Goal: Task Accomplishment & Management: Manage account settings

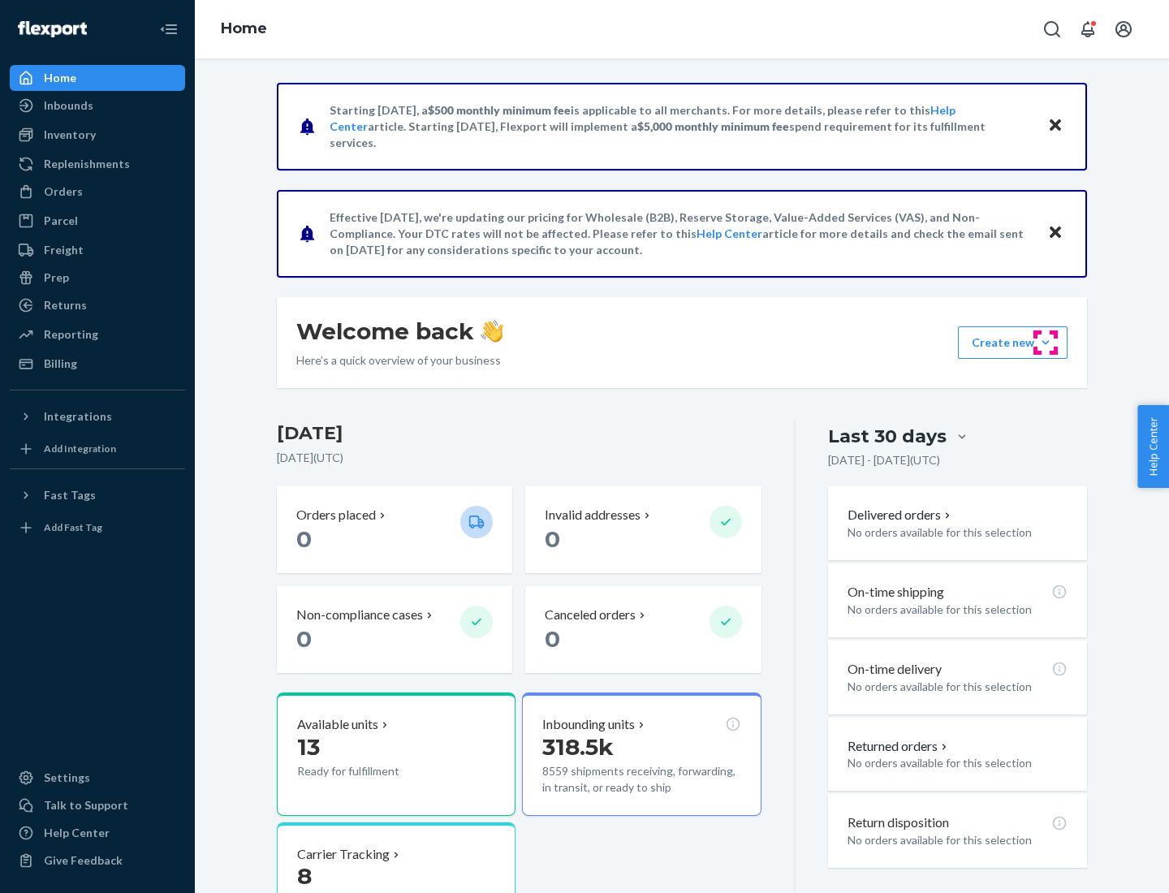
click at [1046, 343] on button "Create new Create new inbound Create new order Create new product" at bounding box center [1013, 342] width 110 height 32
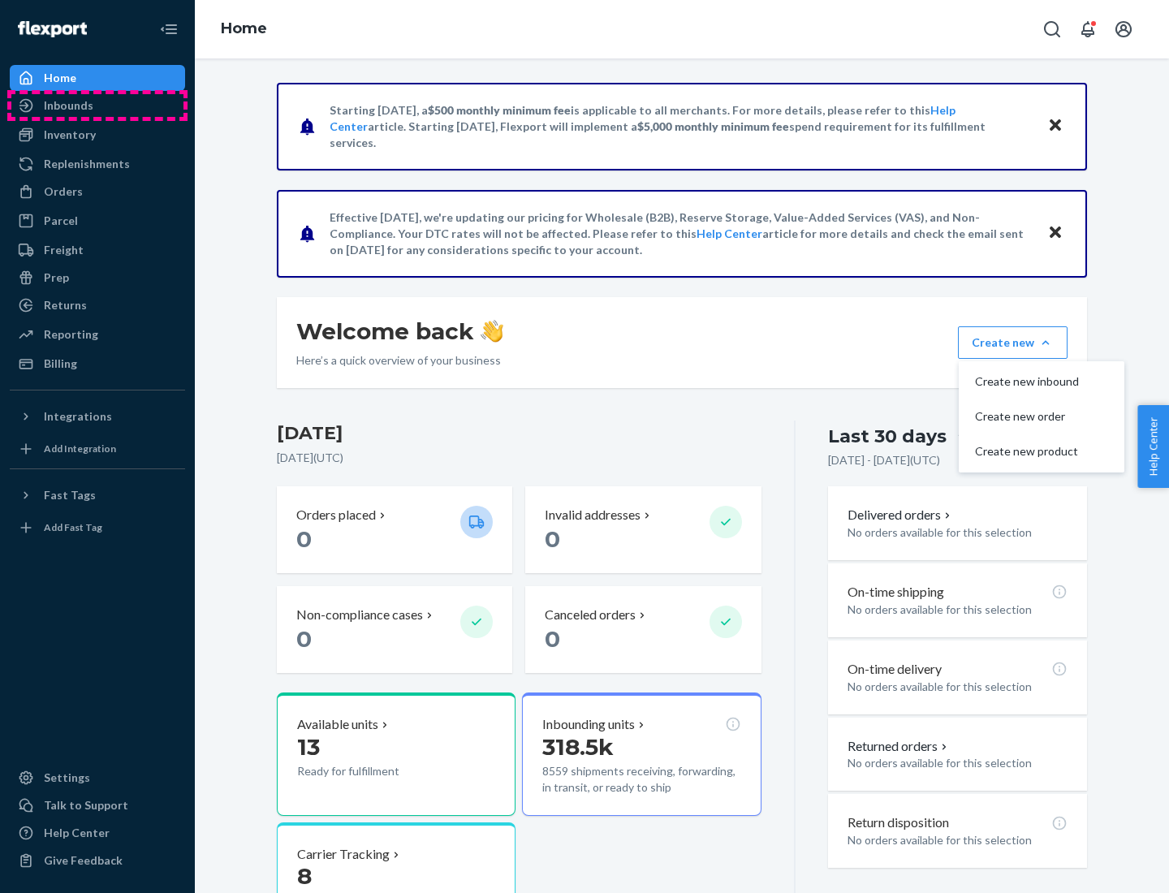
click at [97, 106] on div "Inbounds" at bounding box center [97, 105] width 172 height 23
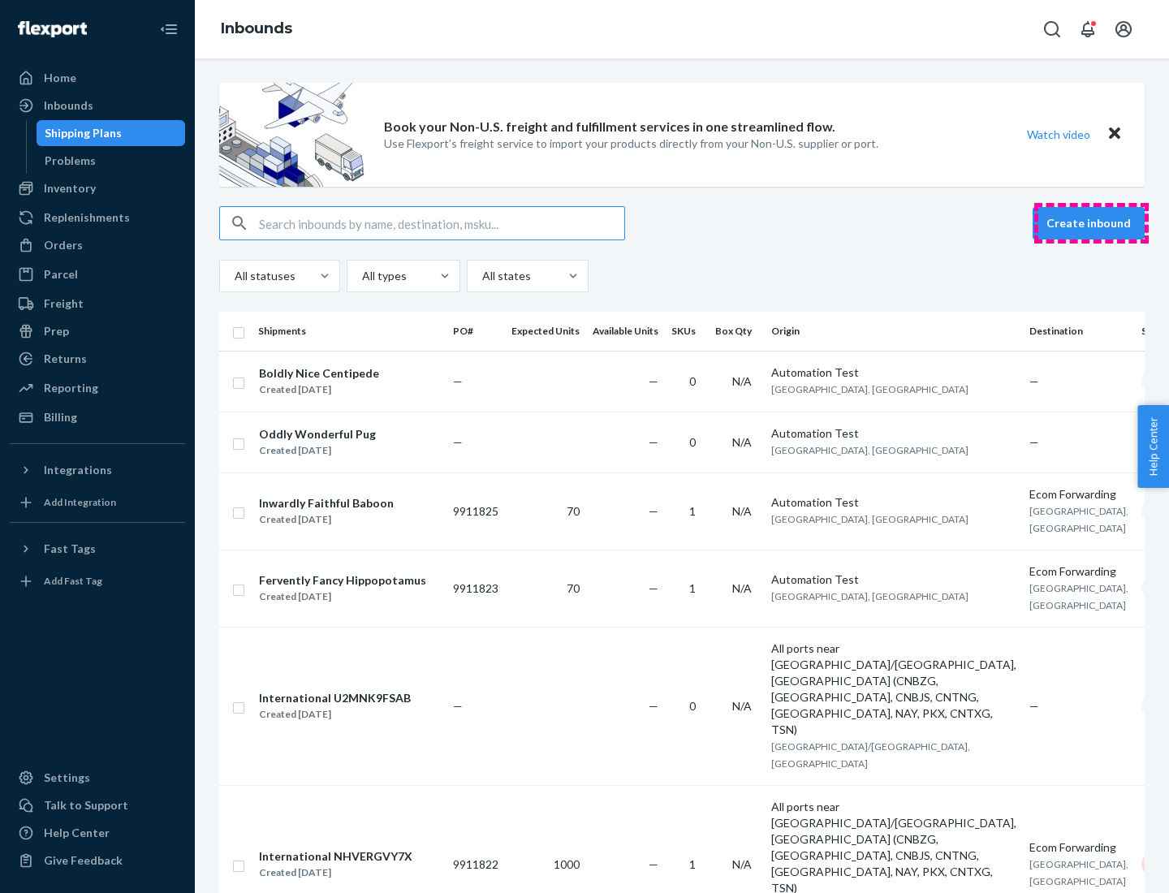
click at [1091, 223] on button "Create inbound" at bounding box center [1089, 223] width 112 height 32
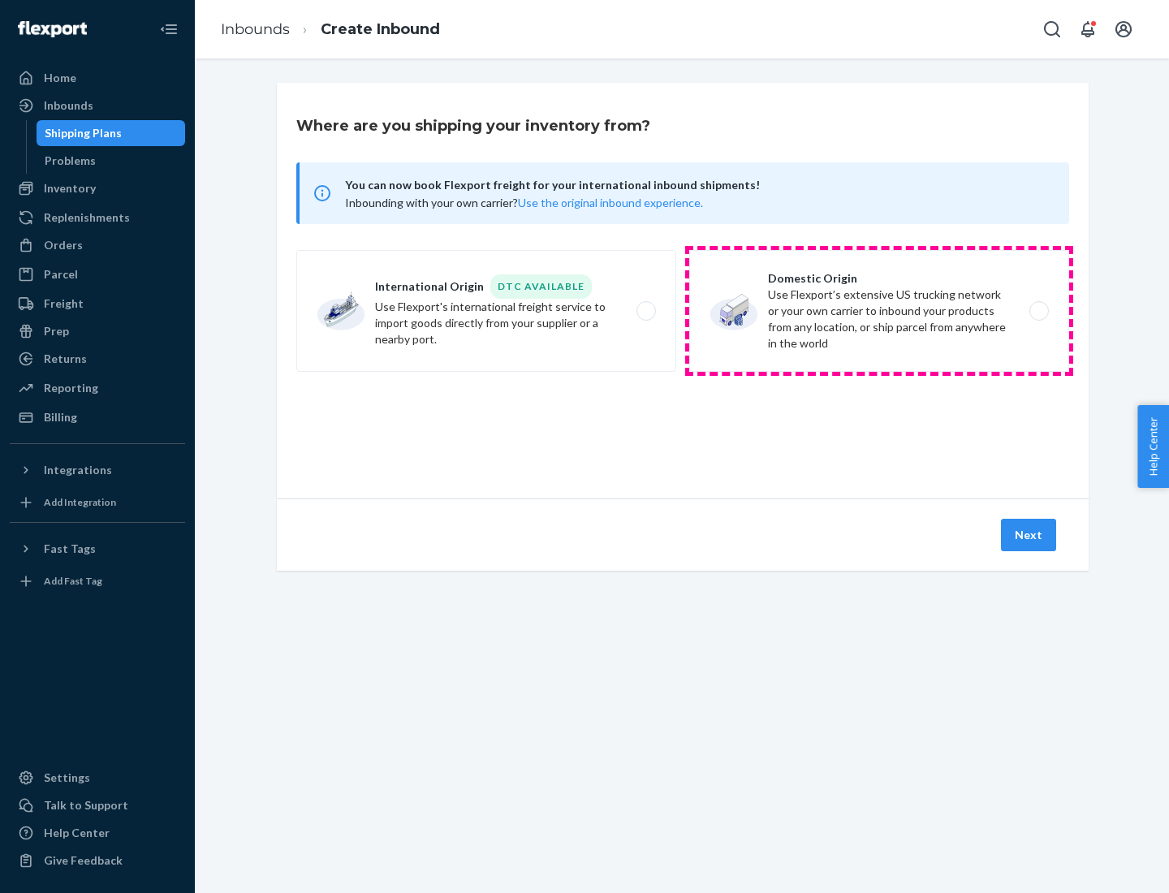
click at [879, 311] on label "Domestic Origin Use Flexport’s extensive US trucking network or your own carrie…" at bounding box center [879, 311] width 380 height 122
click at [1038, 311] on input "Domestic Origin Use Flexport’s extensive US trucking network or your own carrie…" at bounding box center [1043, 311] width 11 height 11
radio input "true"
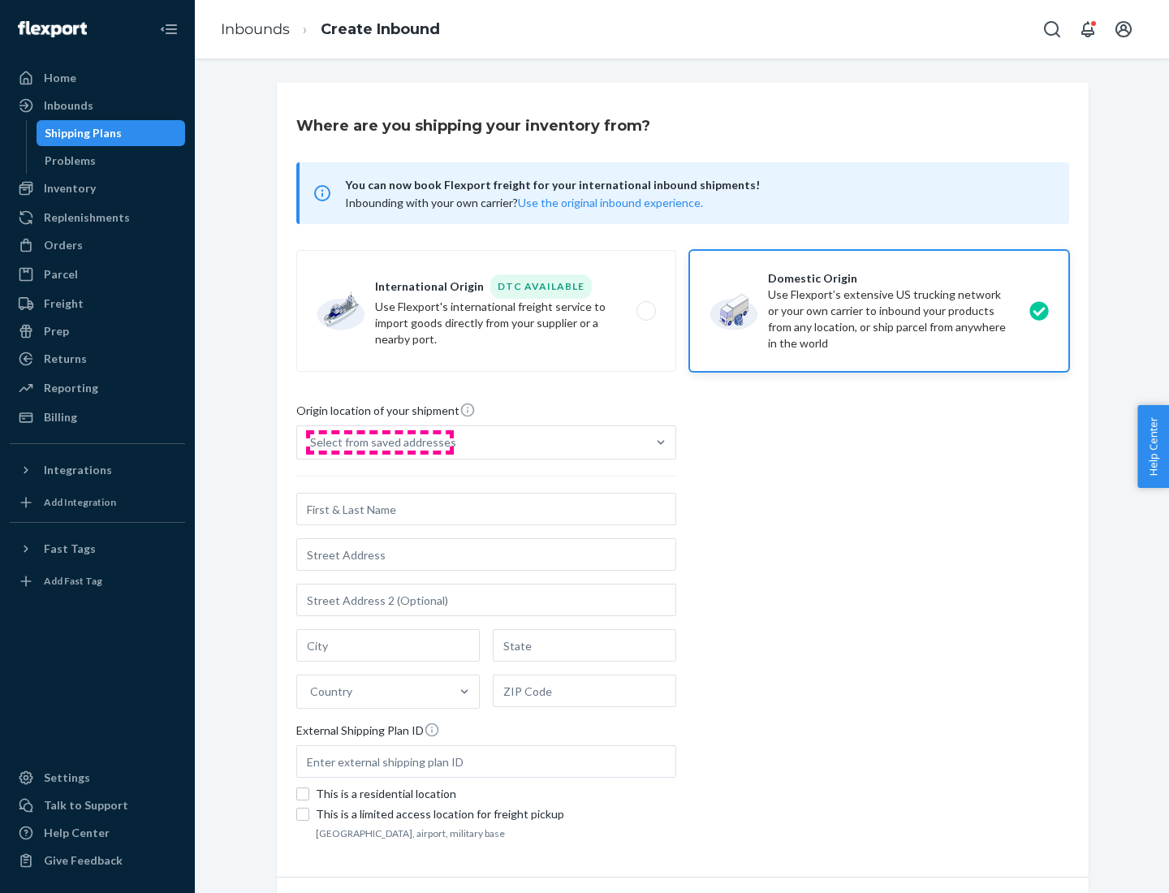
click at [379, 443] on div "Select from saved addresses" at bounding box center [383, 442] width 146 height 16
click at [312, 443] on input "Select from saved addresses" at bounding box center [311, 442] width 2 height 16
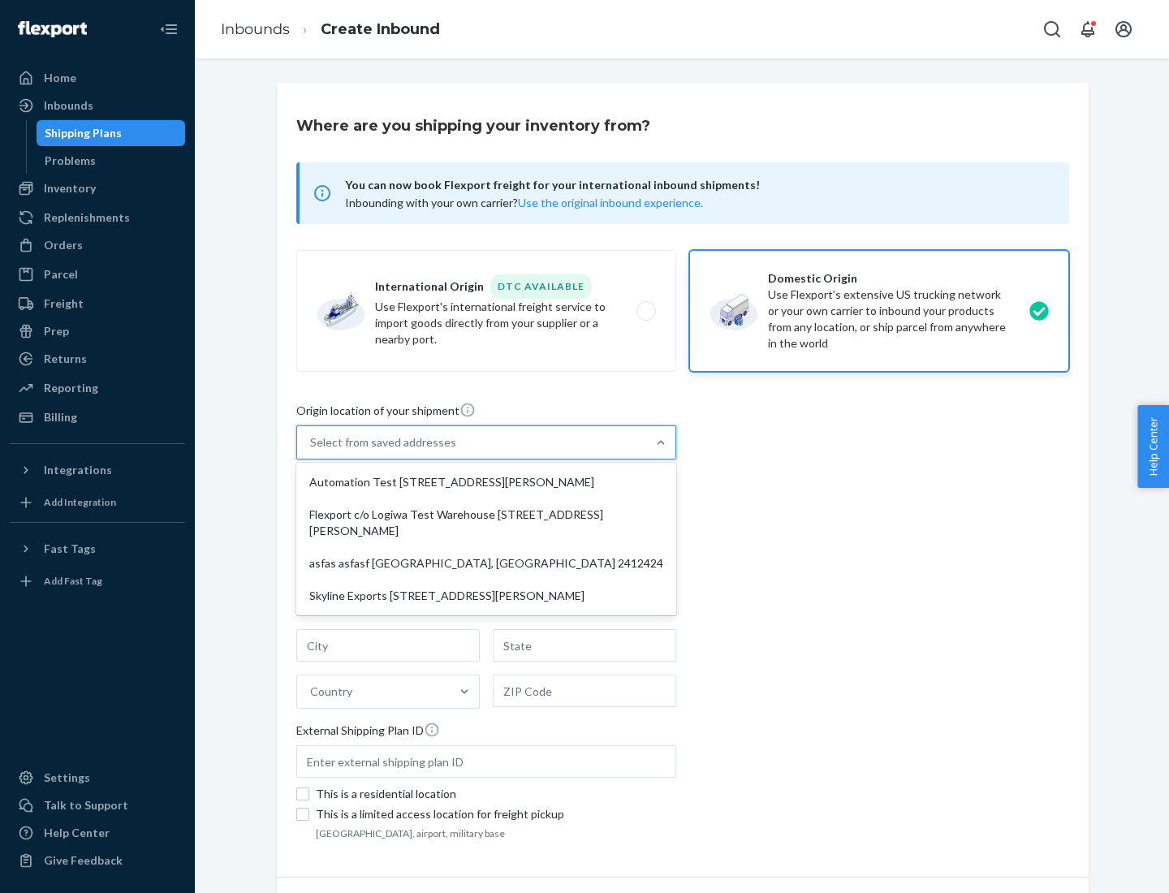
scroll to position [6, 0]
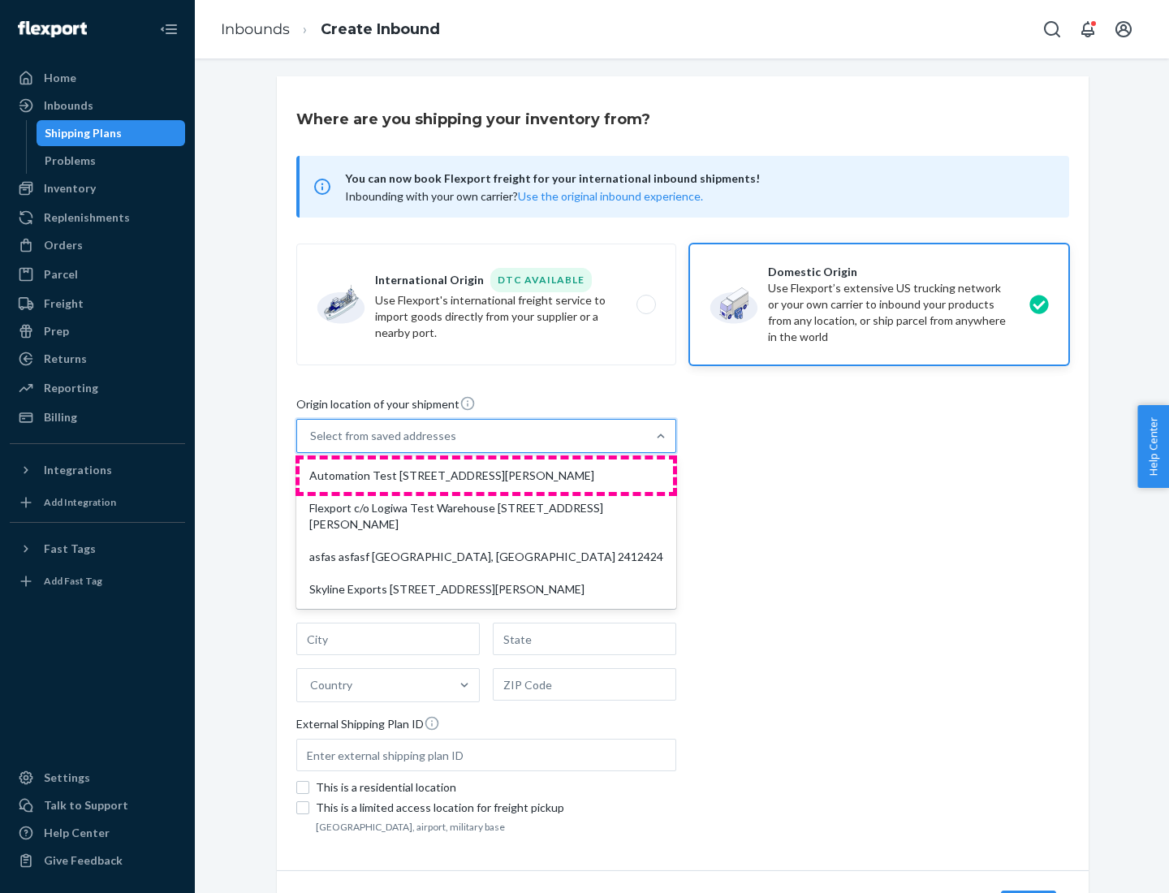
click at [486, 476] on div "Automation Test [STREET_ADDRESS][PERSON_NAME]" at bounding box center [486, 476] width 373 height 32
click at [312, 444] on input "option Automation Test [STREET_ADDRESS][PERSON_NAME] focused, 1 of 4. 4 results…" at bounding box center [311, 436] width 2 height 16
type input "Automation Test"
type input "9th Floor"
type input "[GEOGRAPHIC_DATA]"
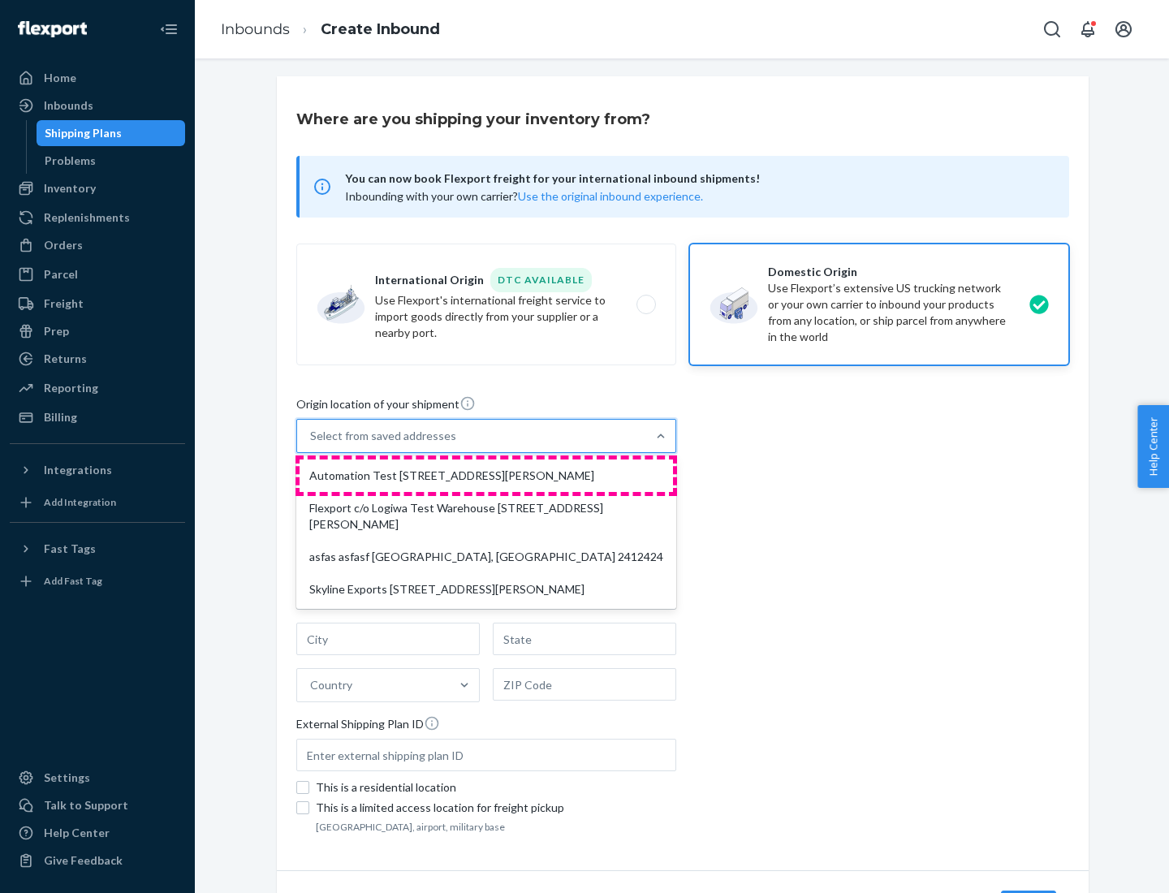
type input "CA"
type input "94104"
type input "[STREET_ADDRESS][PERSON_NAME]"
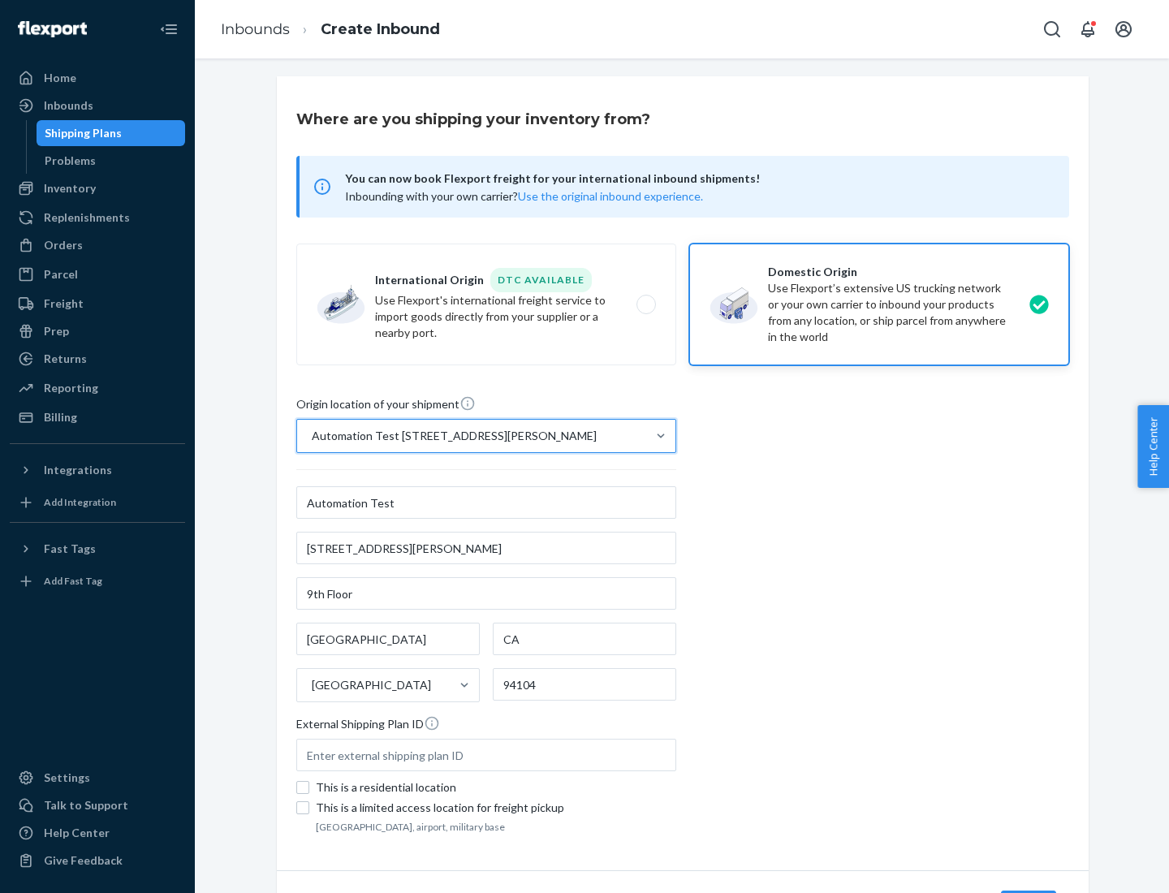
scroll to position [95, 0]
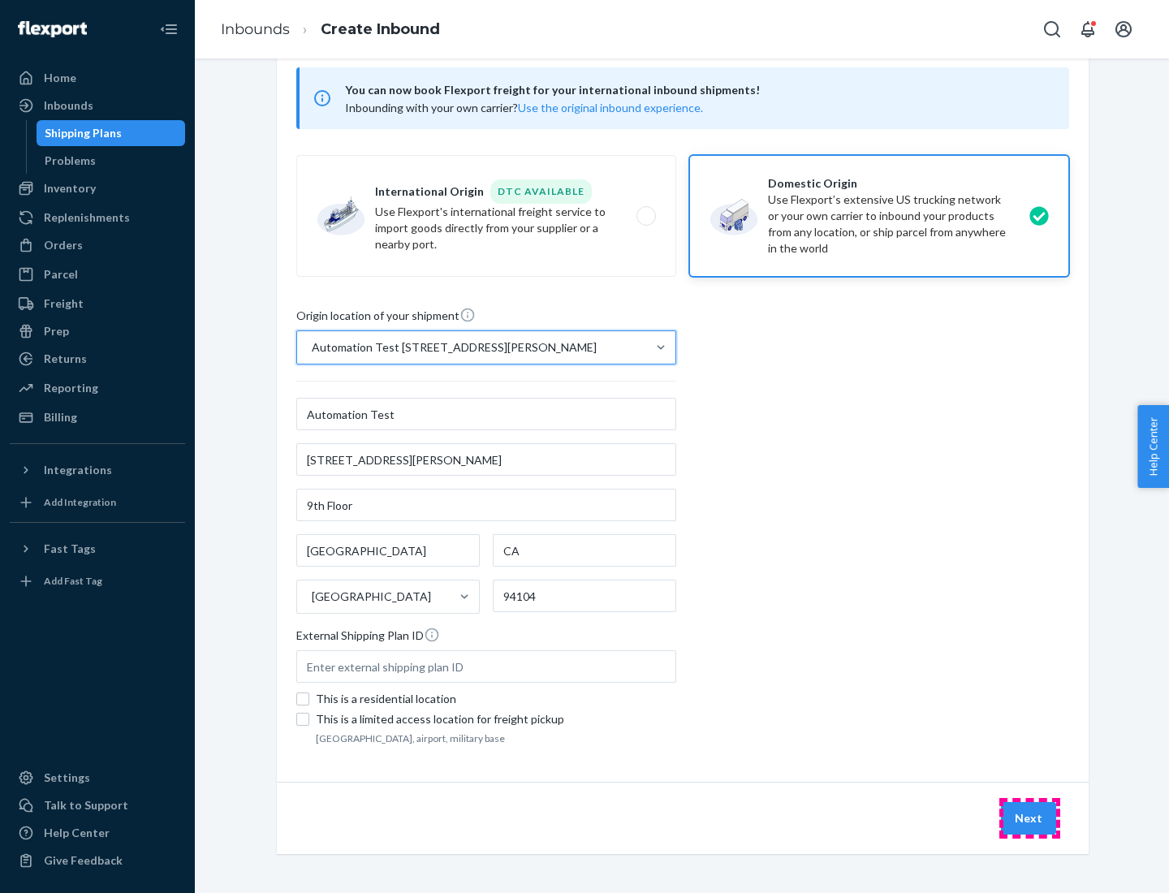
click at [1030, 818] on button "Next" at bounding box center [1028, 818] width 55 height 32
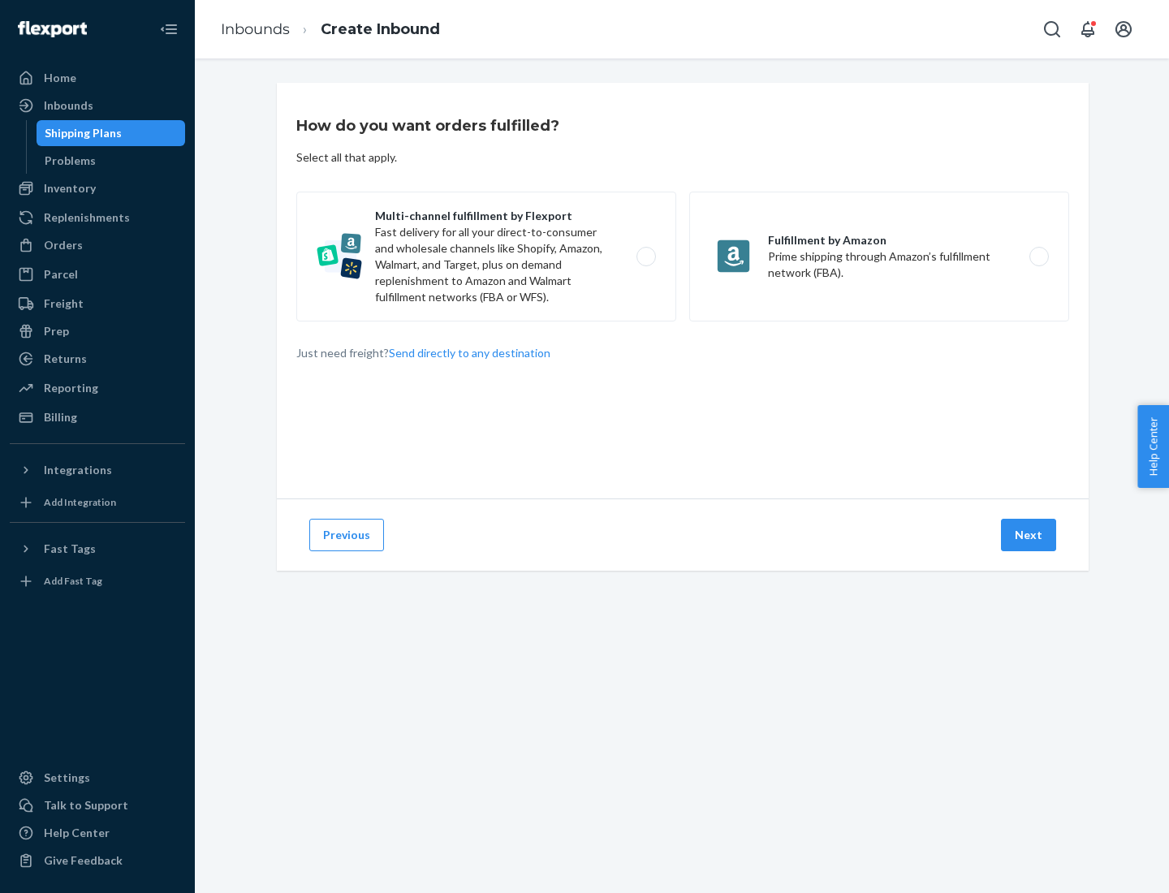
click at [486, 257] on label "Multi-channel fulfillment by Flexport Fast delivery for all your direct-to-cons…" at bounding box center [486, 257] width 380 height 130
click at [645, 257] on input "Multi-channel fulfillment by Flexport Fast delivery for all your direct-to-cons…" at bounding box center [650, 257] width 11 height 11
radio input "true"
click at [1030, 535] on button "Next" at bounding box center [1028, 535] width 55 height 32
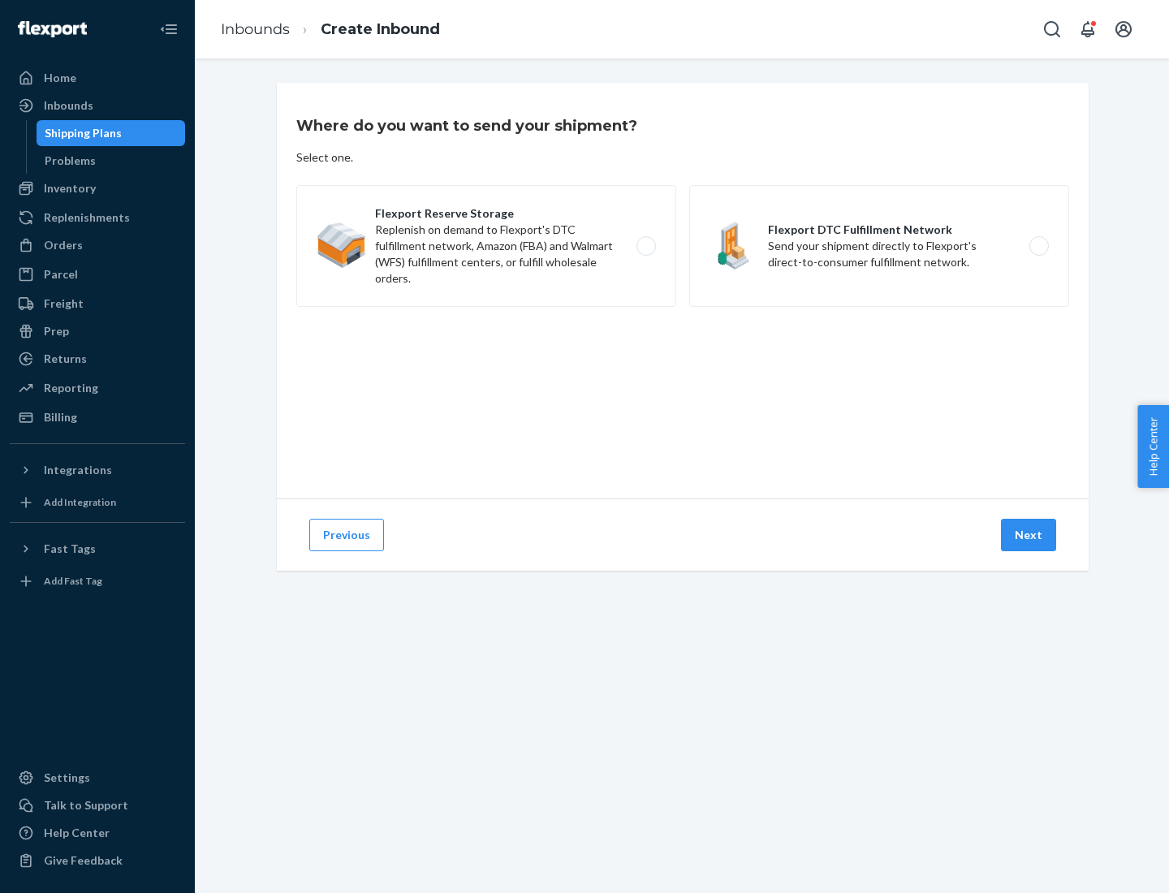
click at [879, 246] on label "Flexport DTC Fulfillment Network Send your shipment directly to Flexport's dire…" at bounding box center [879, 246] width 380 height 122
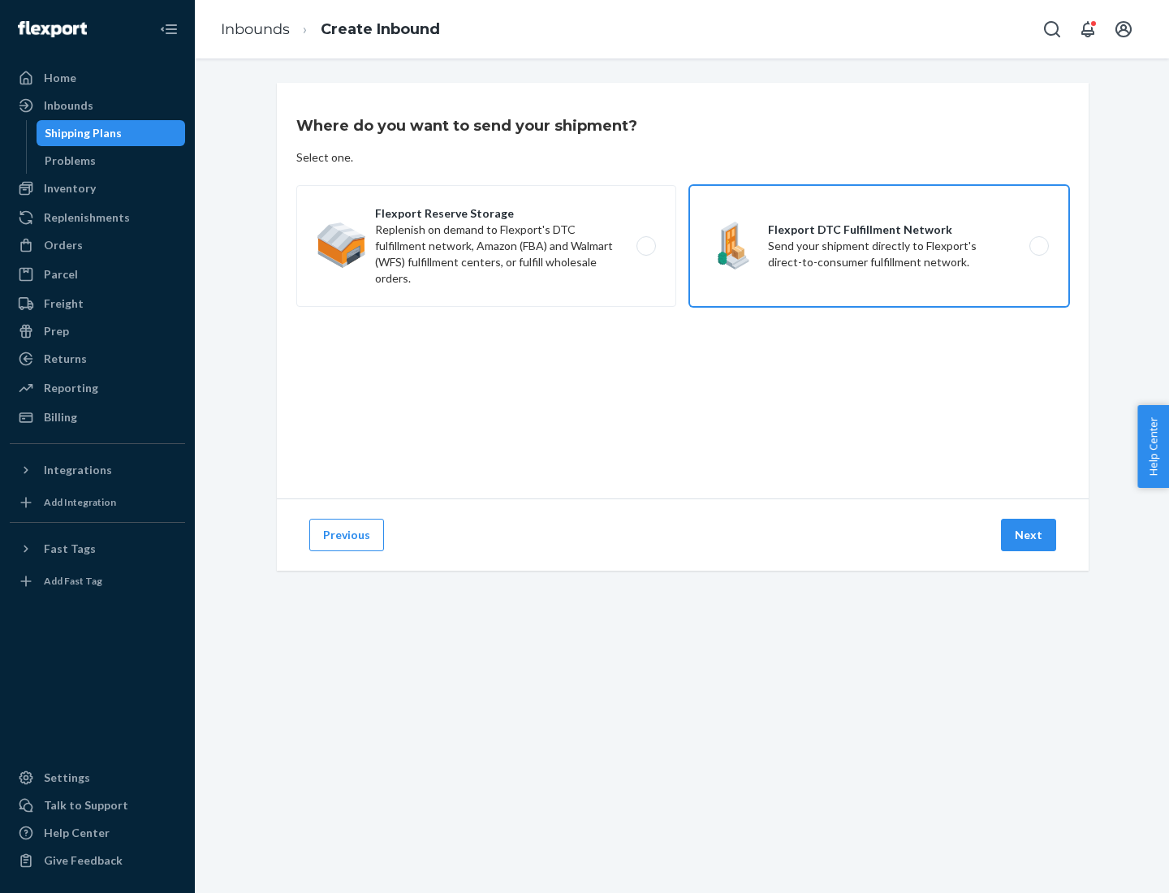
click at [1038, 246] on input "Flexport DTC Fulfillment Network Send your shipment directly to Flexport's dire…" at bounding box center [1043, 246] width 11 height 11
radio input "true"
click at [1030, 535] on button "Next" at bounding box center [1028, 535] width 55 height 32
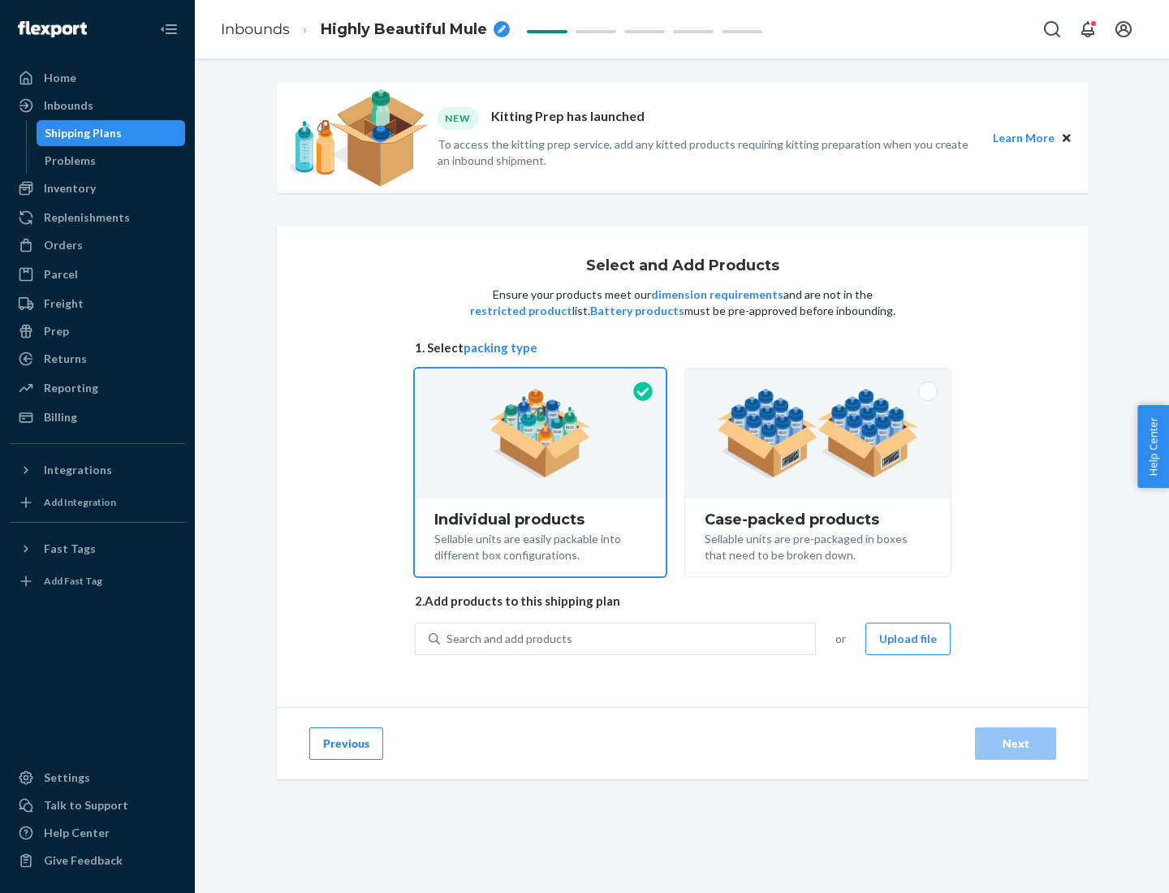
click at [818, 434] on img at bounding box center [818, 433] width 202 height 89
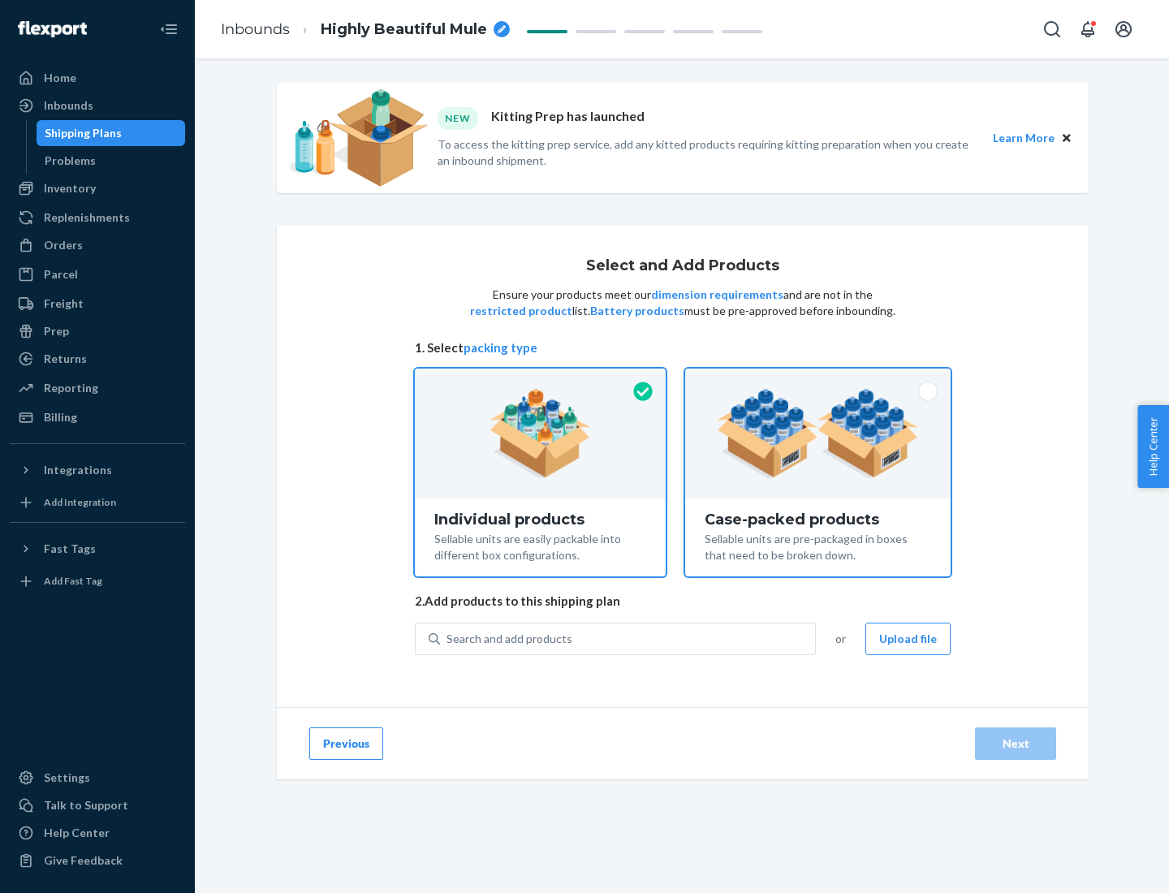
click at [818, 379] on input "Case-packed products Sellable units are pre-packaged in boxes that need to be b…" at bounding box center [818, 374] width 11 height 11
radio input "true"
radio input "false"
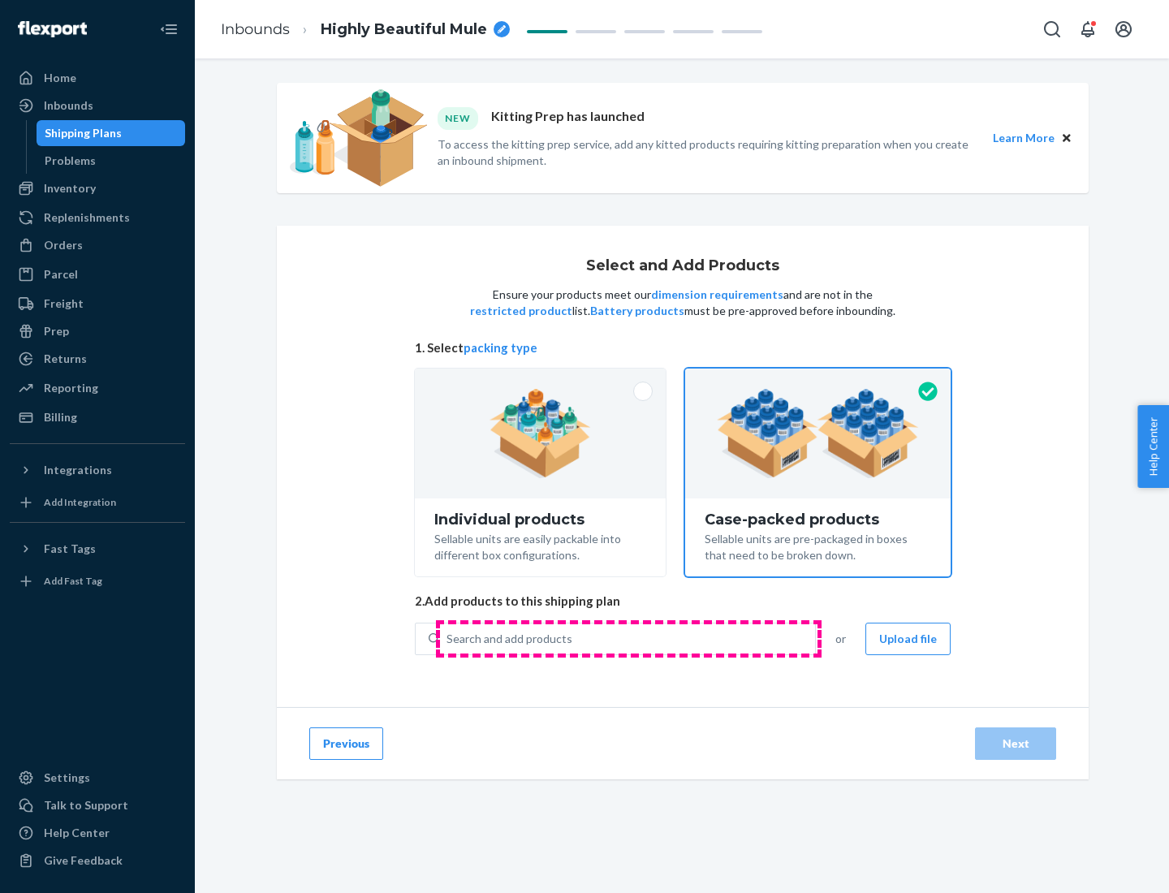
click at [628, 638] on div "Search and add products" at bounding box center [627, 638] width 375 height 29
click at [448, 638] on input "Search and add products" at bounding box center [448, 639] width 2 height 16
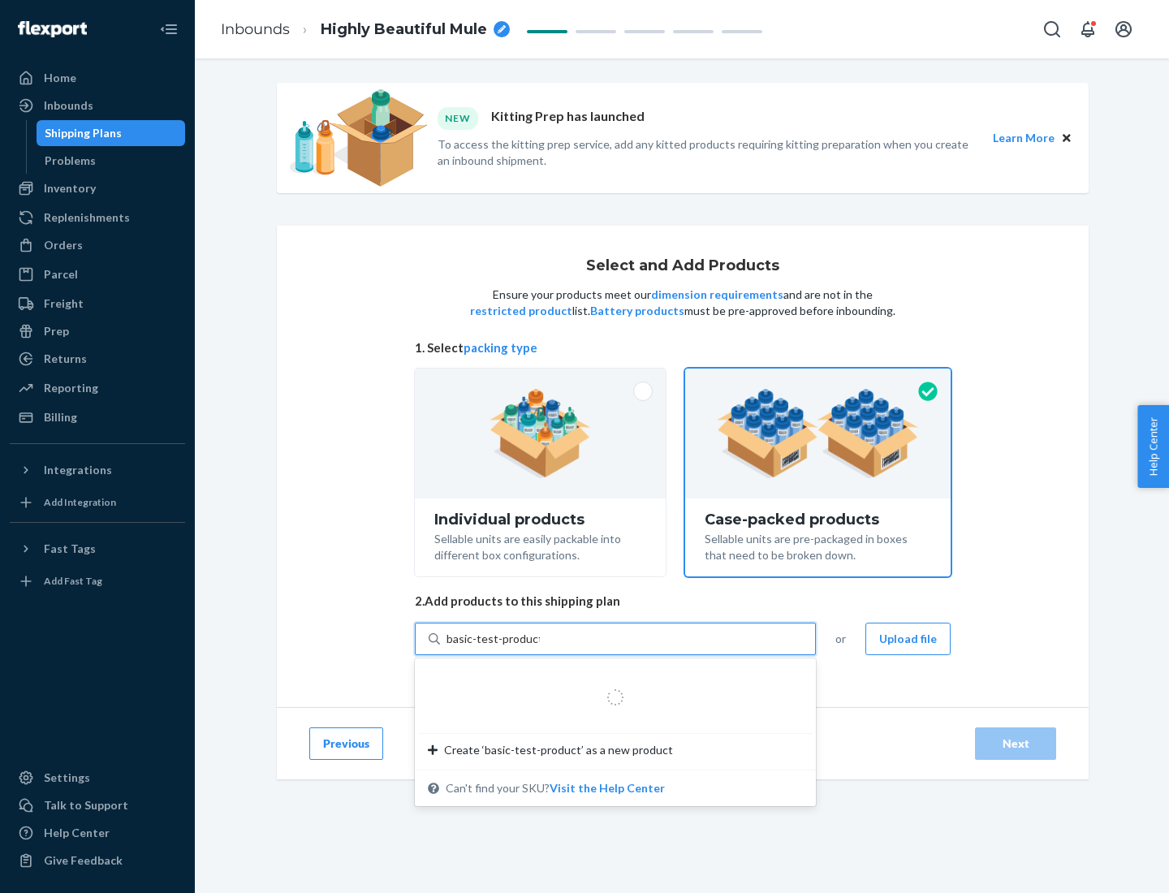
type input "basic-test-product-1"
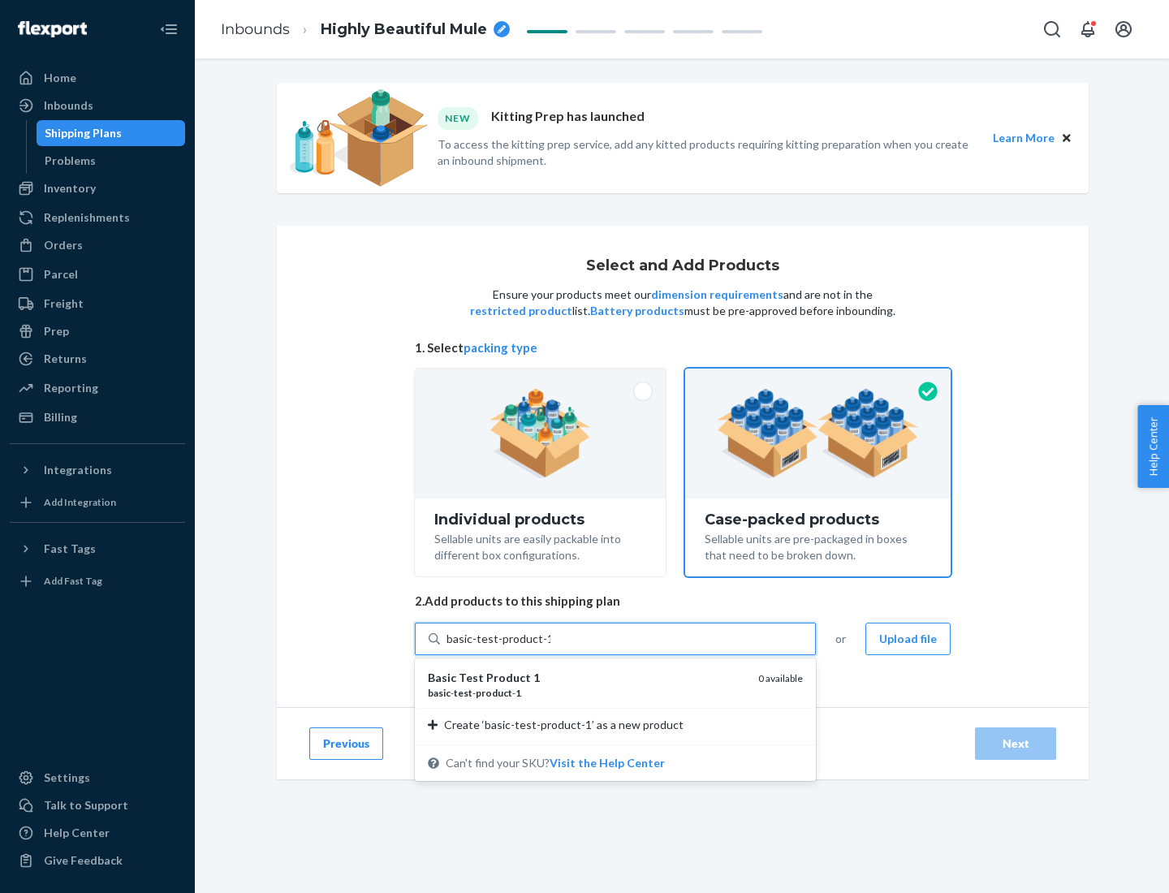
click at [587, 693] on div "basic - test - product - 1" at bounding box center [586, 693] width 317 height 14
click at [550, 647] on input "basic-test-product-1" at bounding box center [499, 639] width 104 height 16
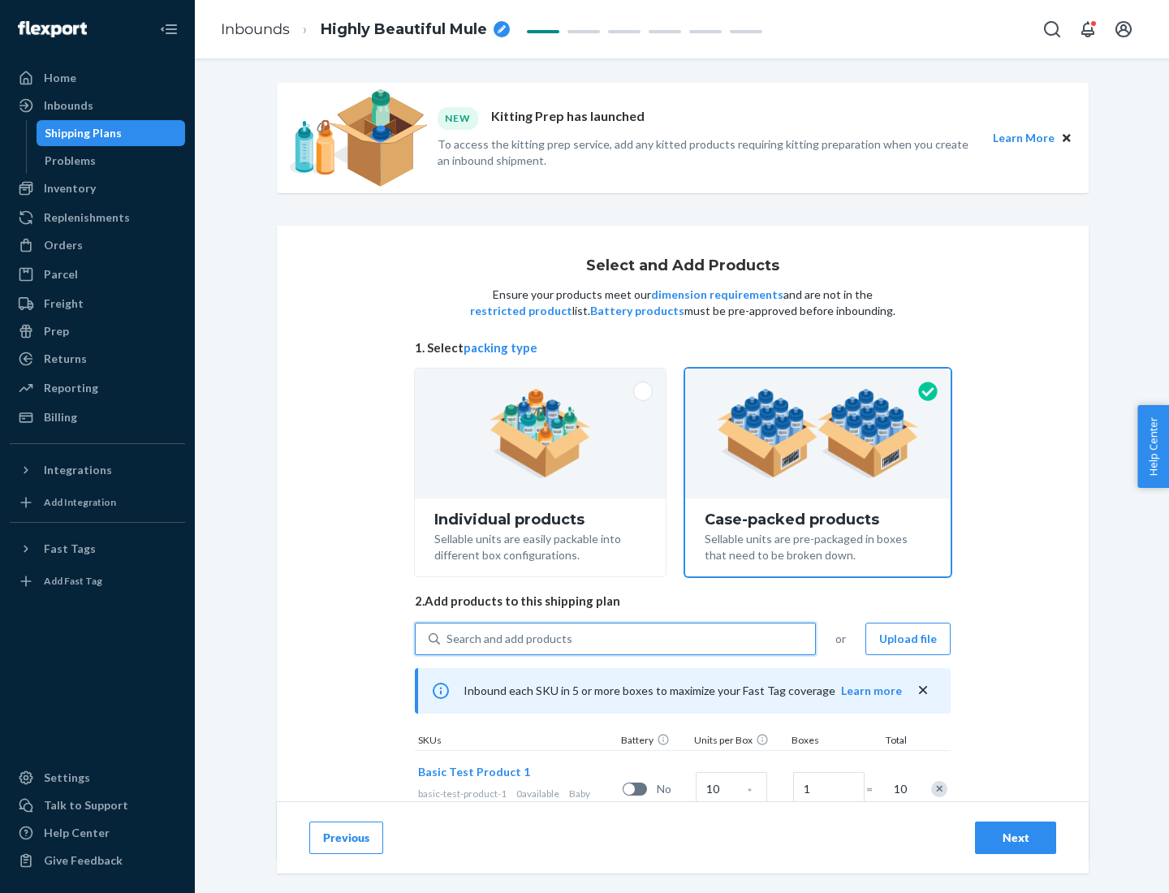
scroll to position [58, 0]
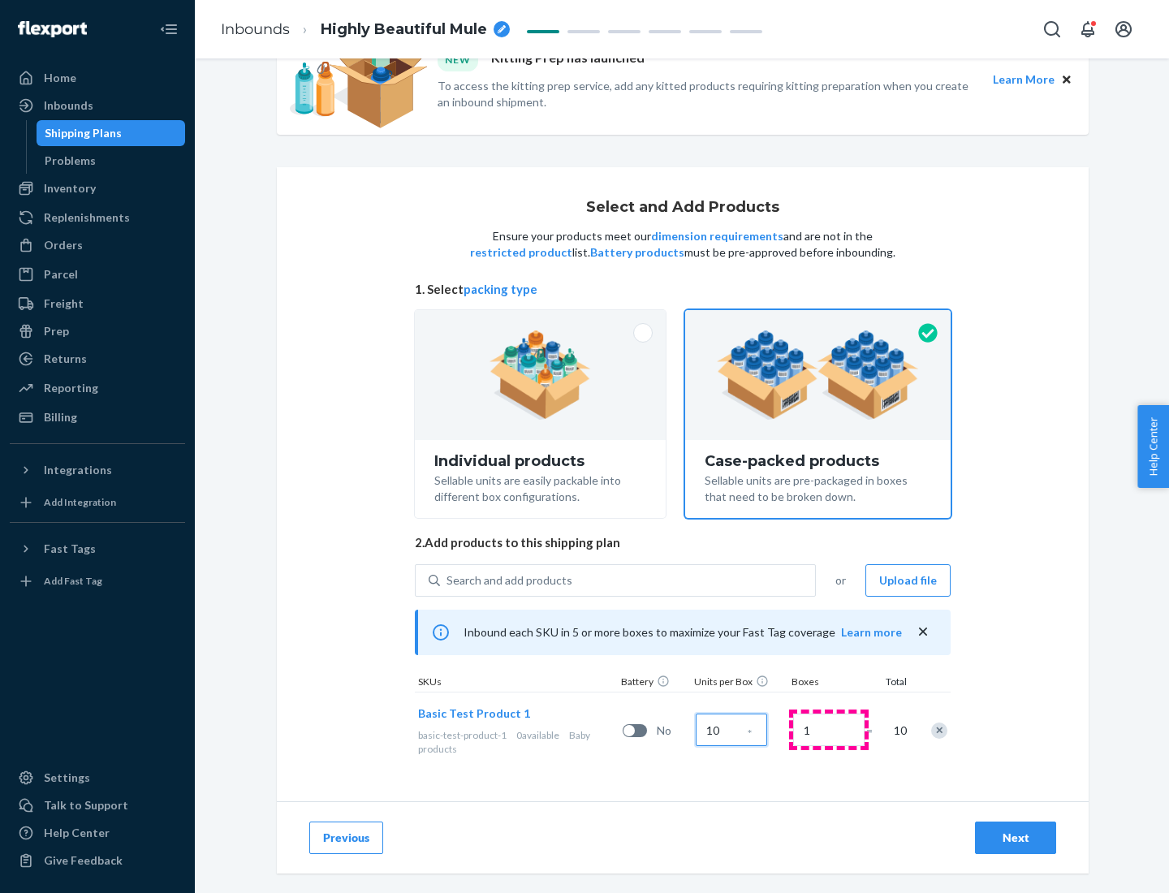
type input "10"
type input "7"
click at [1016, 838] on div "Next" at bounding box center [1016, 838] width 54 height 16
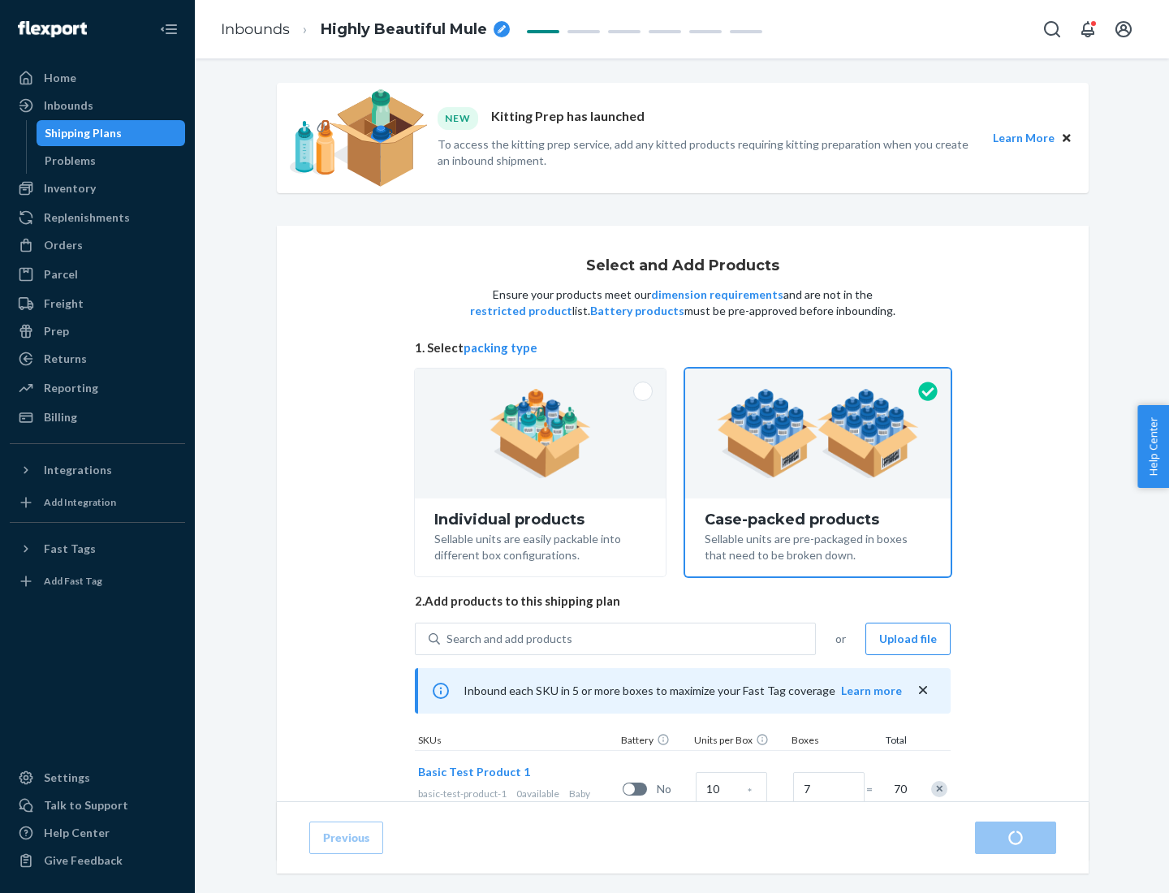
radio input "true"
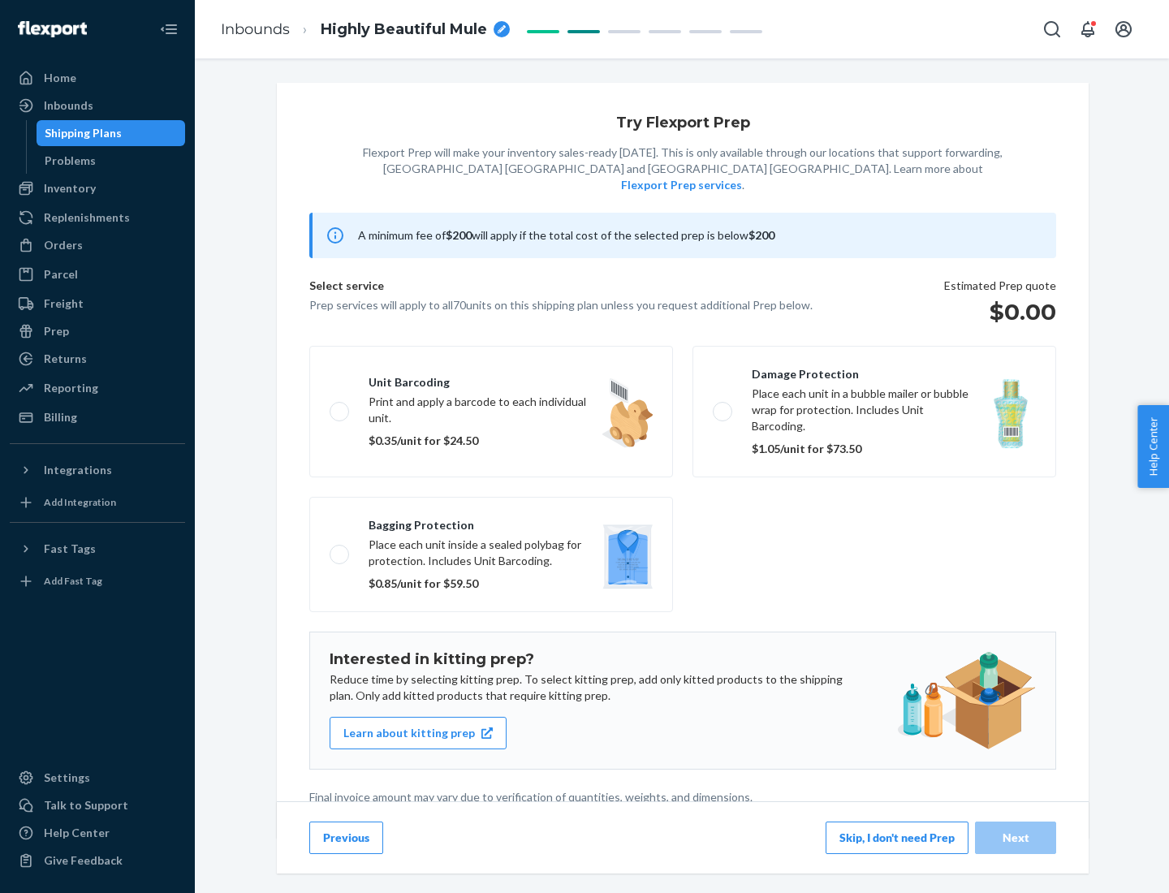
scroll to position [4, 0]
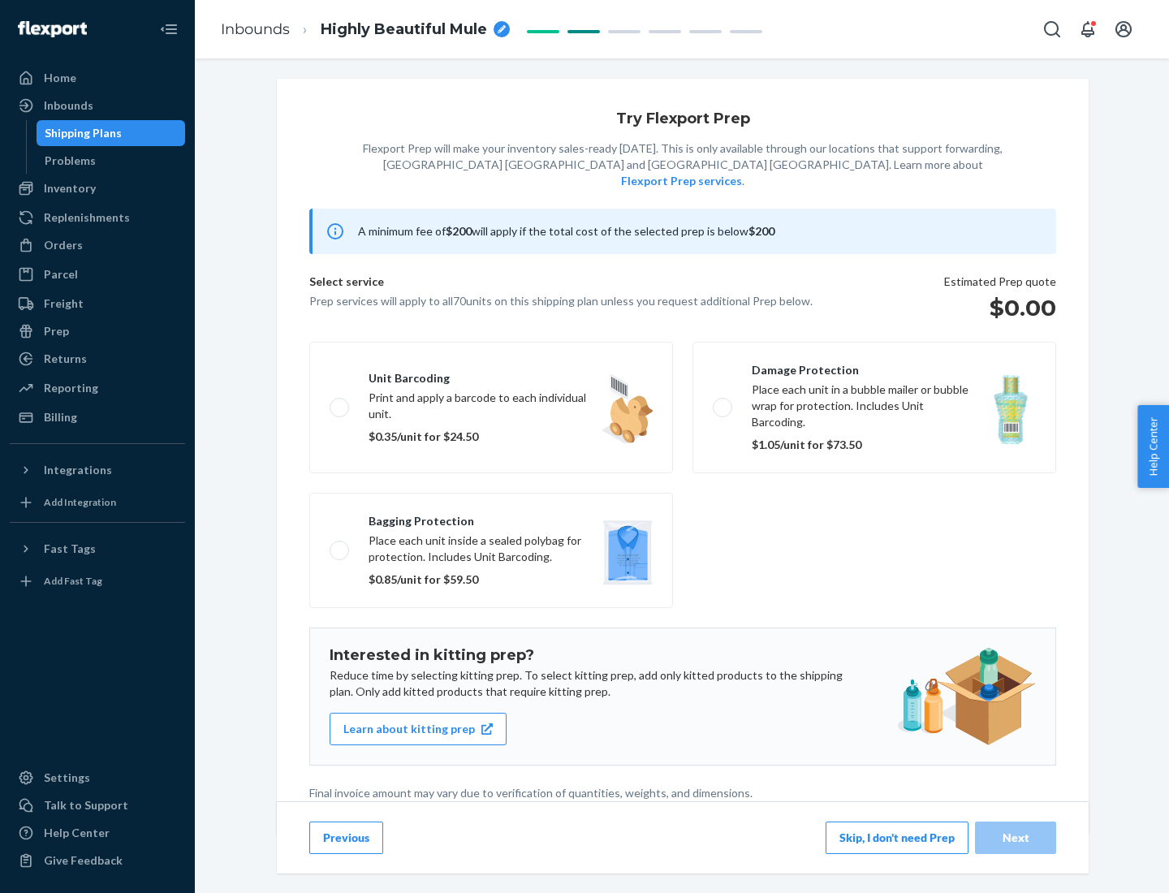
click at [491, 517] on label "Bagging protection Place each unit inside a sealed polybag for protection. Incl…" at bounding box center [491, 550] width 364 height 115
click at [340, 545] on input "Bagging protection Place each unit inside a sealed polybag for protection. Incl…" at bounding box center [335, 550] width 11 height 11
checkbox input "true"
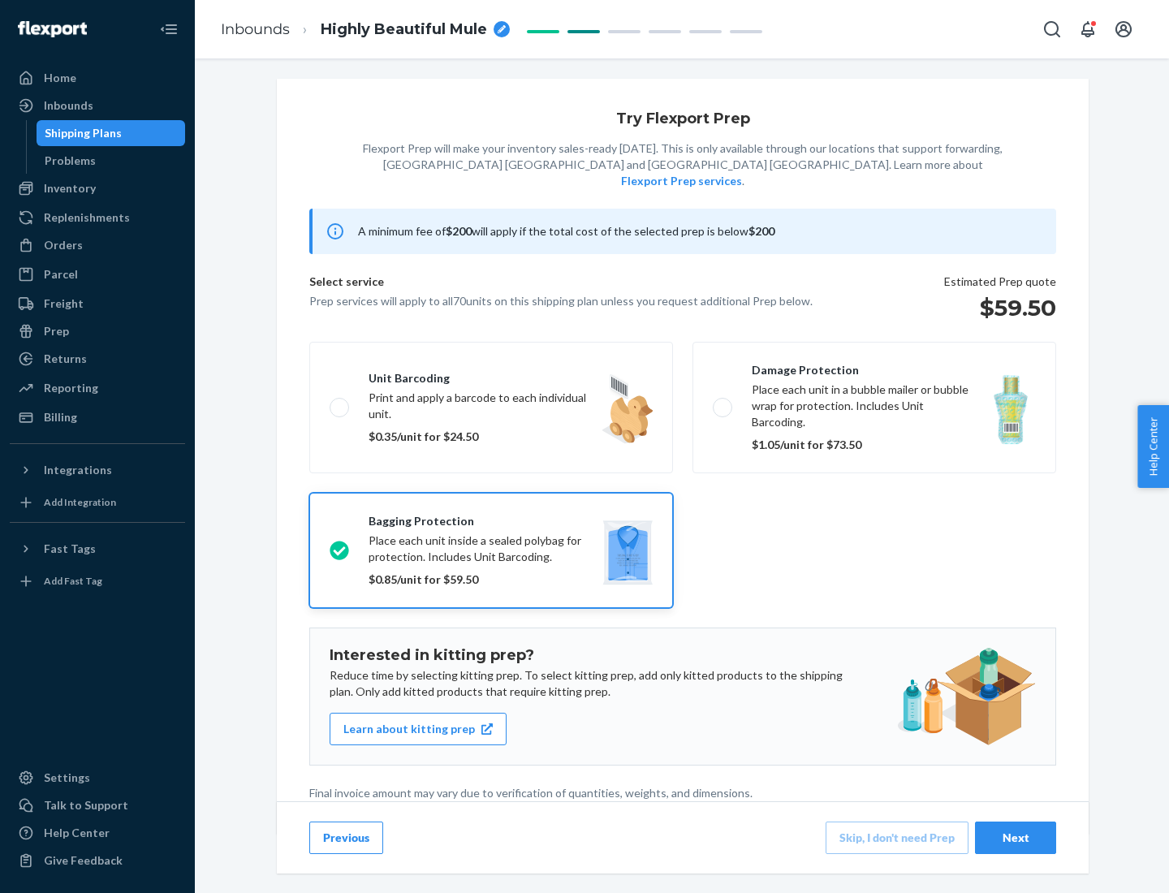
click at [1016, 837] on div "Next" at bounding box center [1016, 838] width 54 height 16
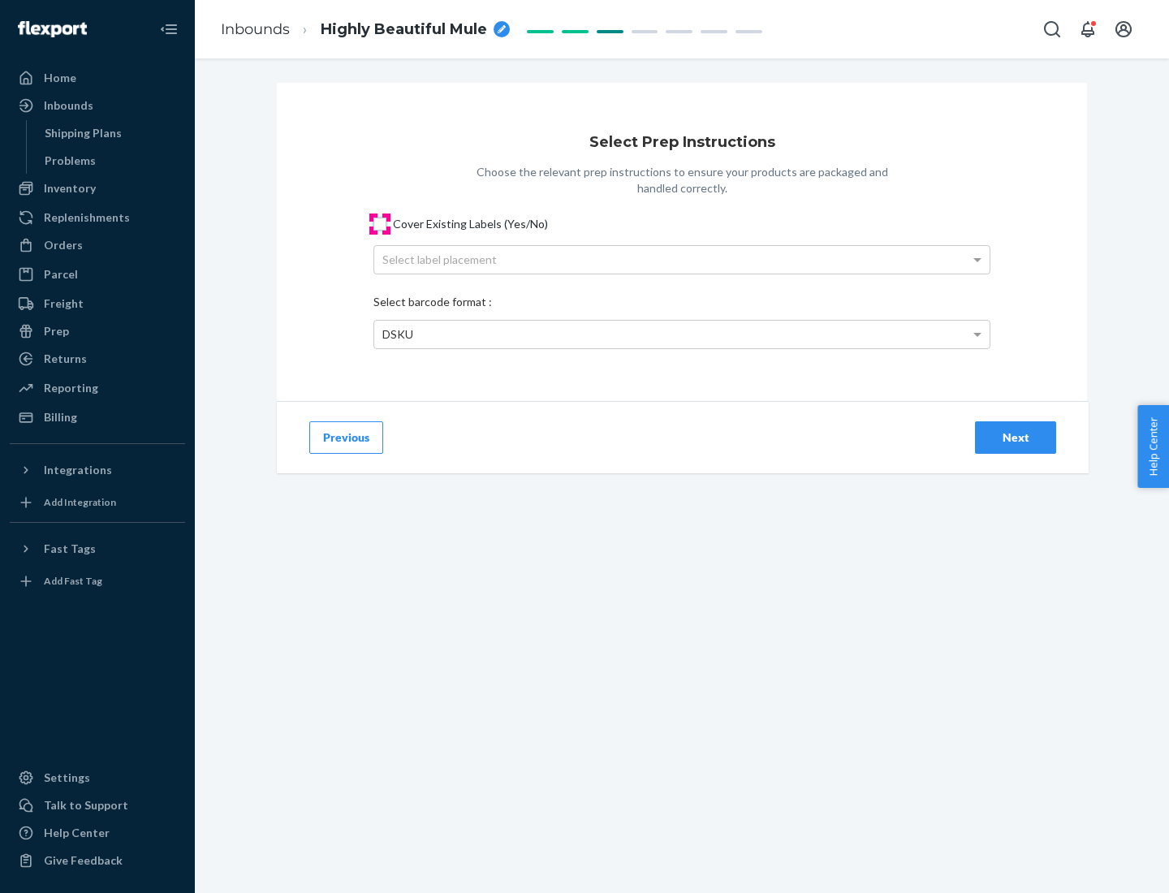
click at [380, 223] on input "Cover Existing Labels (Yes/No)" at bounding box center [379, 224] width 13 height 13
checkbox input "true"
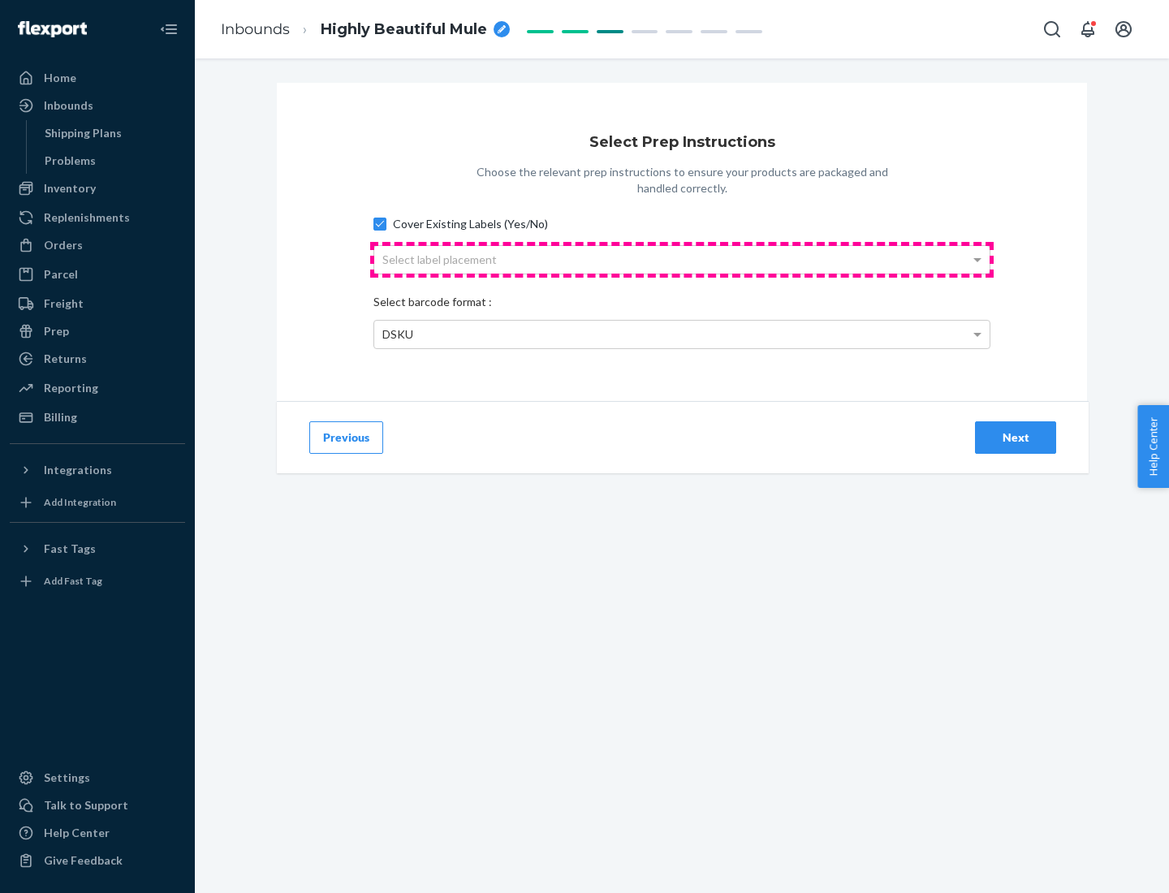
click at [682, 259] on div "Select label placement" at bounding box center [681, 260] width 615 height 28
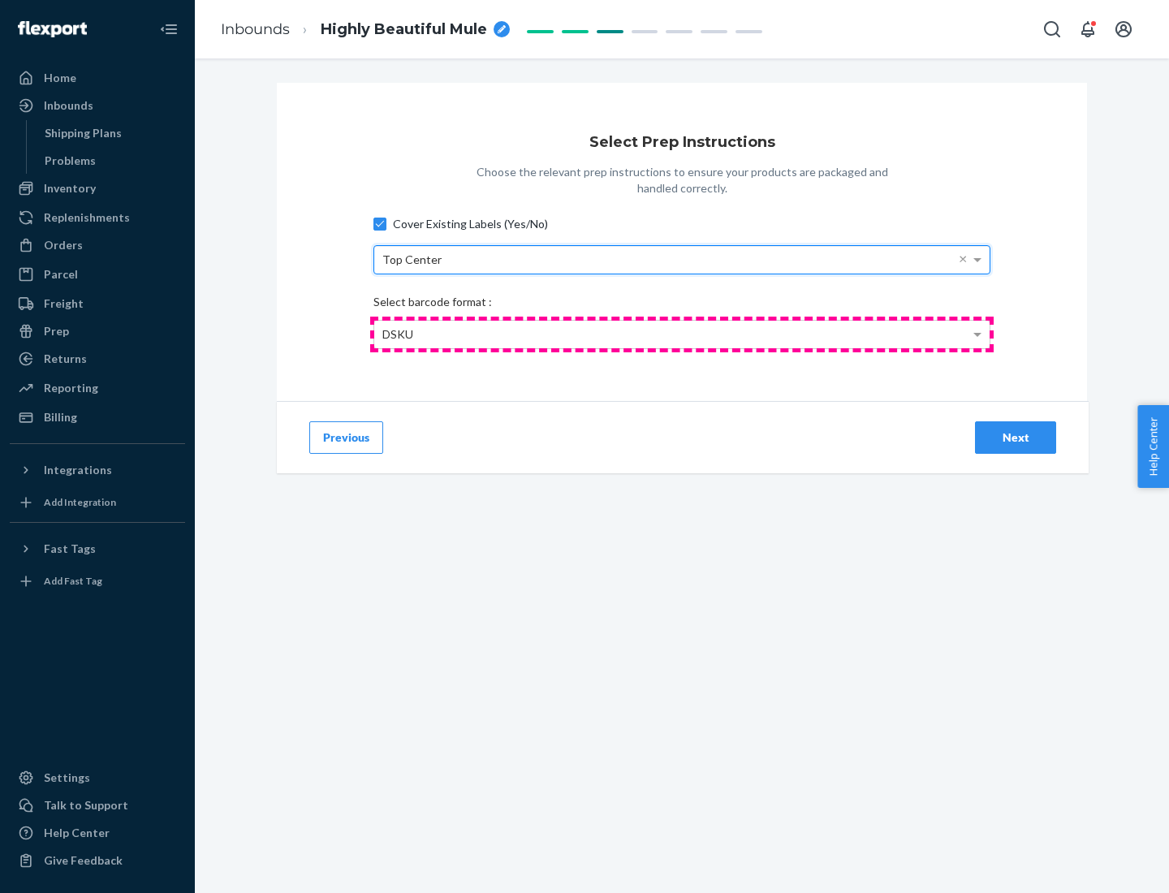
click at [682, 334] on div "DSKU" at bounding box center [681, 335] width 615 height 28
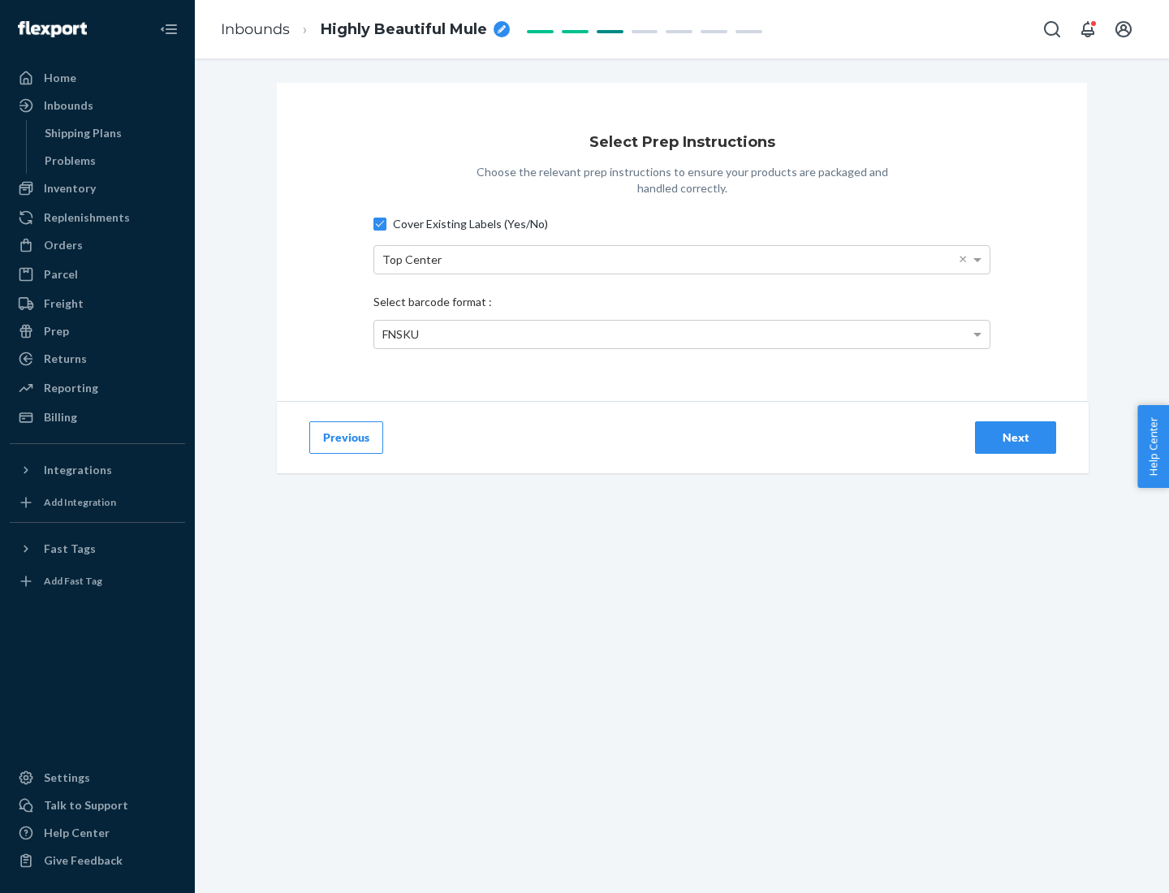
click at [1016, 437] on div "Next" at bounding box center [1016, 438] width 54 height 16
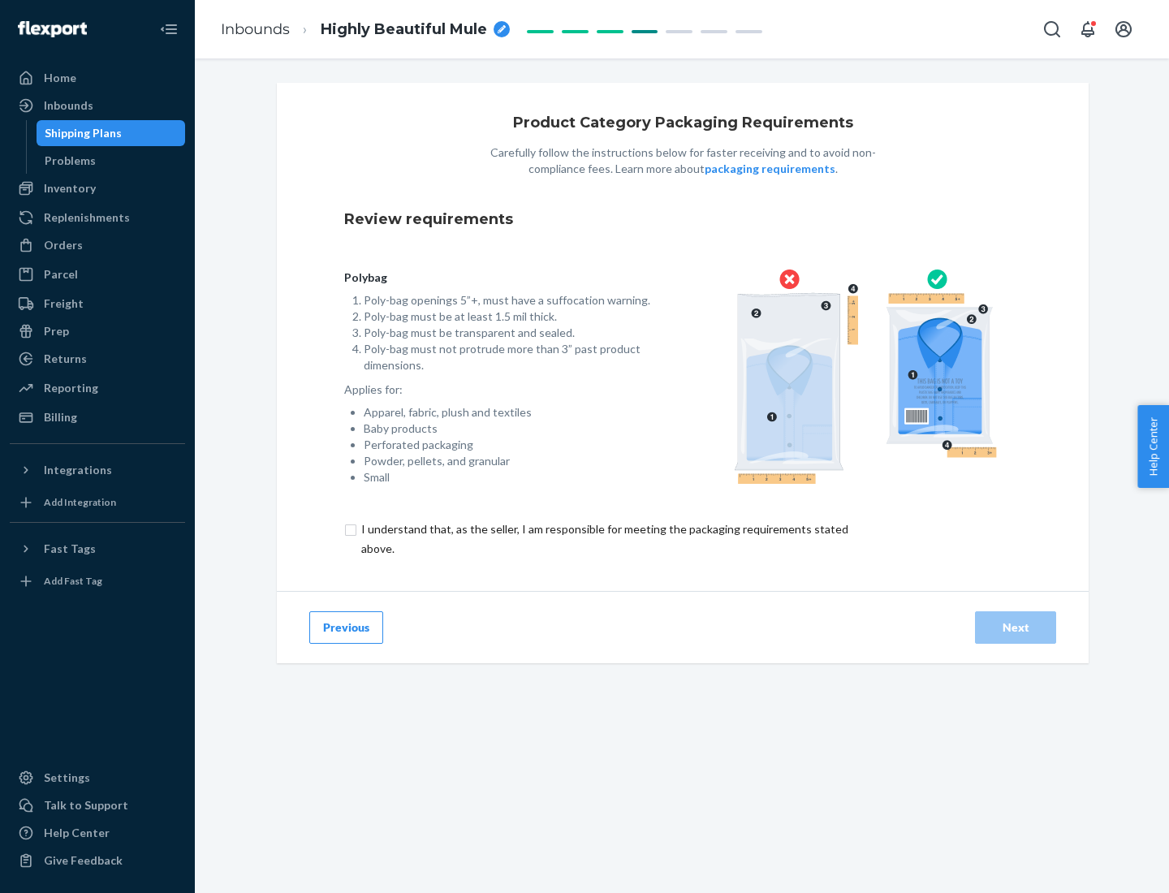
click at [603, 538] on input "checkbox" at bounding box center [614, 539] width 540 height 39
checkbox input "true"
click at [1016, 627] on div "Next" at bounding box center [1016, 628] width 54 height 16
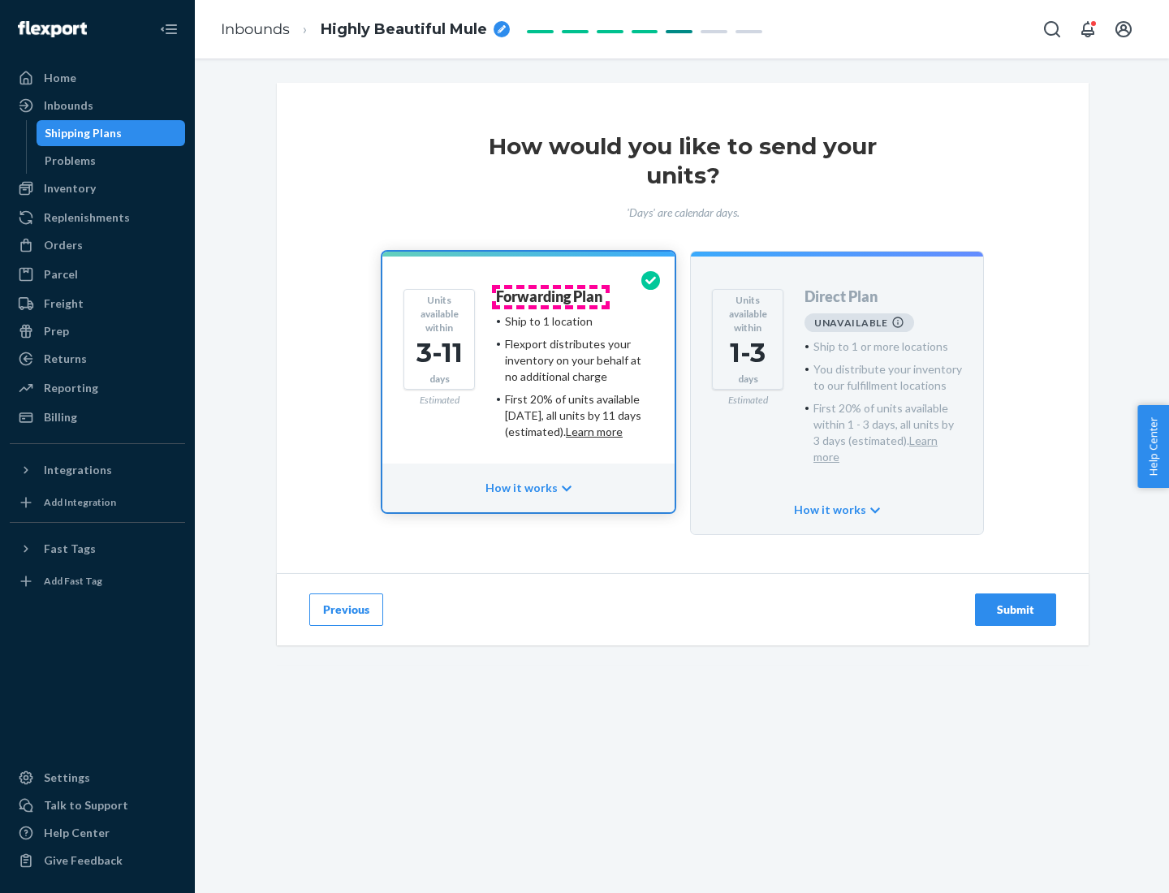
click at [550, 296] on h4 "Forwarding Plan" at bounding box center [549, 297] width 106 height 16
click at [1016, 602] on div "Submit" at bounding box center [1016, 610] width 54 height 16
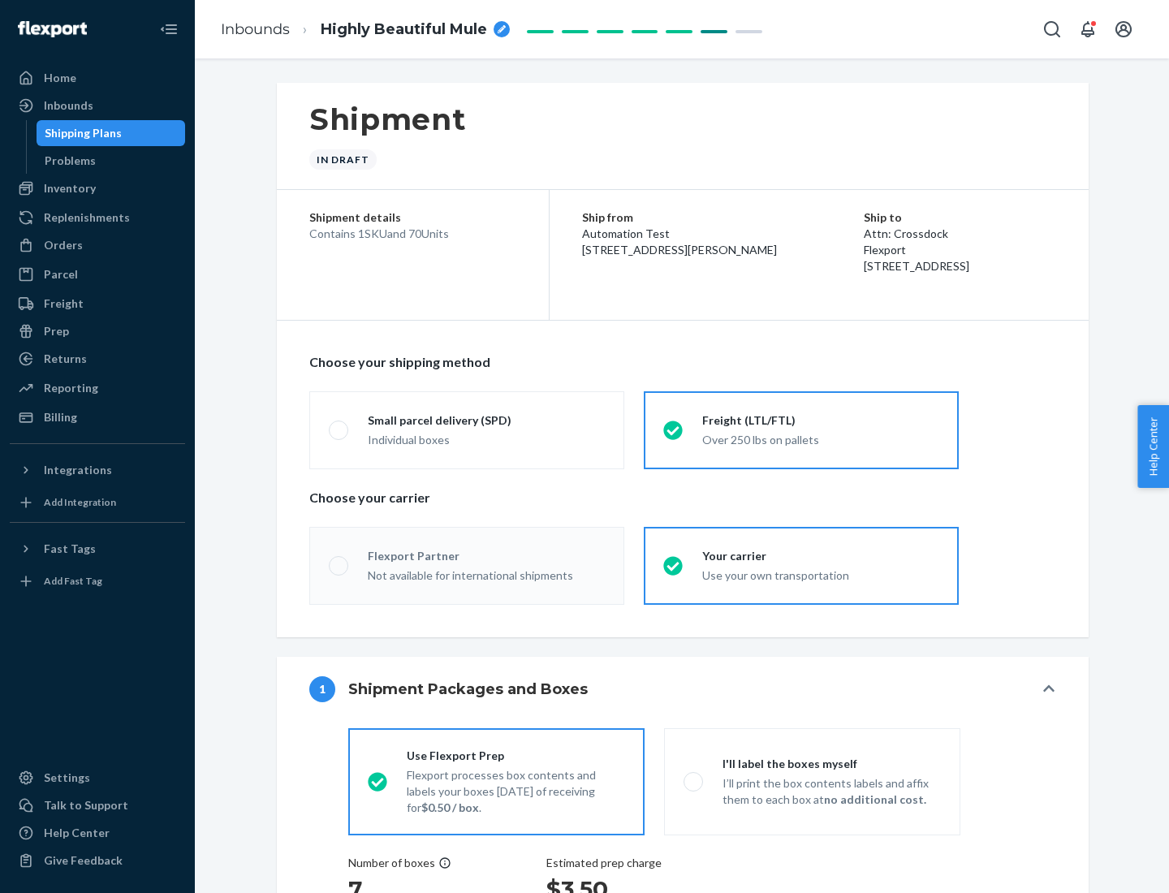
radio input "true"
radio input "false"
radio input "true"
radio input "false"
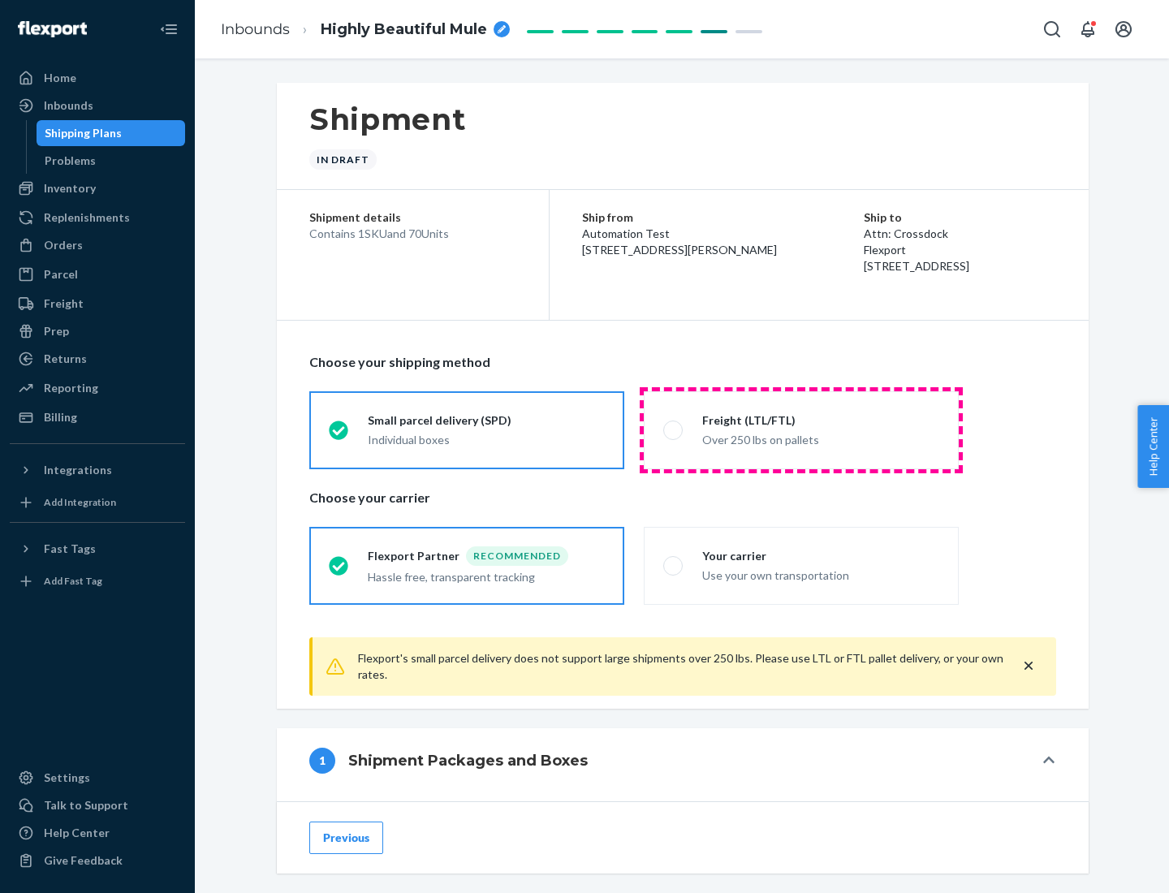
click at [801, 430] on div "Over 250 lbs on pallets" at bounding box center [820, 438] width 237 height 19
click at [674, 430] on input "Freight (LTL/FTL) Over 250 lbs on pallets" at bounding box center [668, 430] width 11 height 11
radio input "true"
radio input "false"
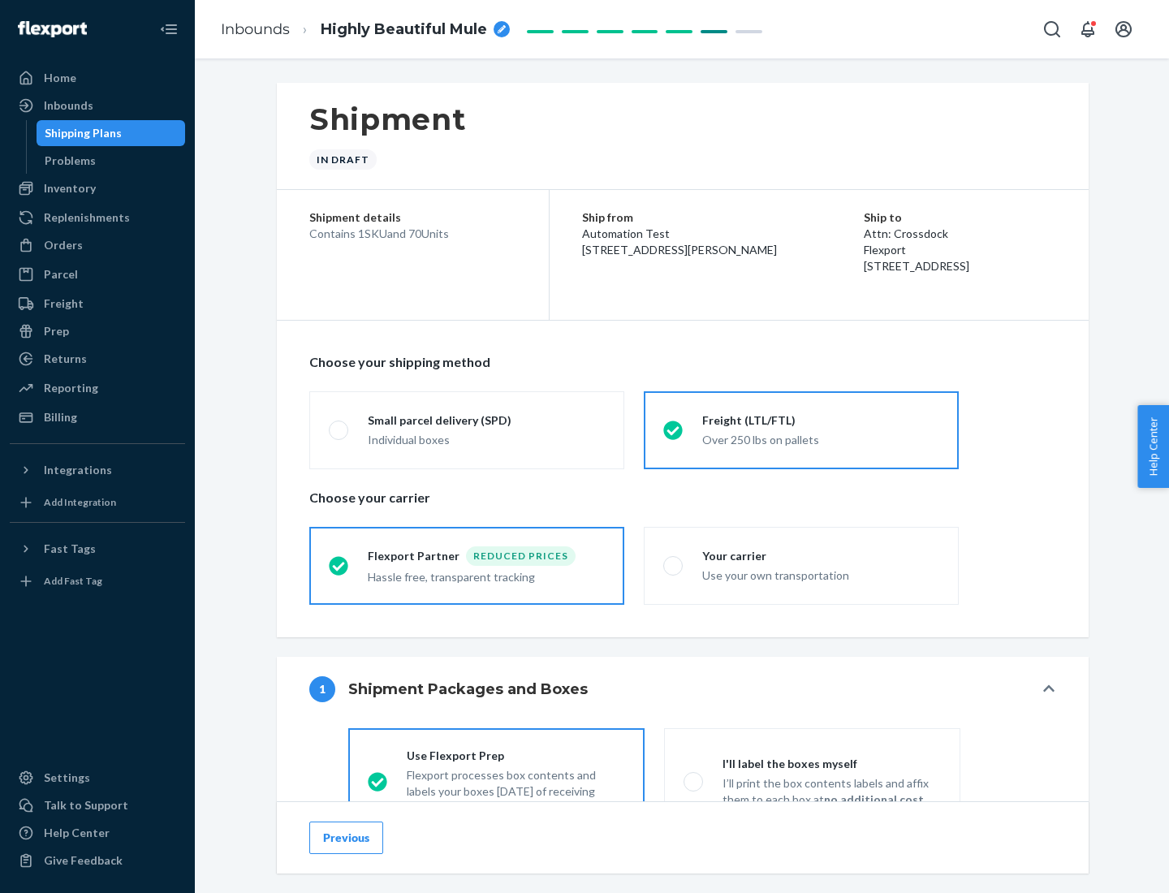
scroll to position [90, 0]
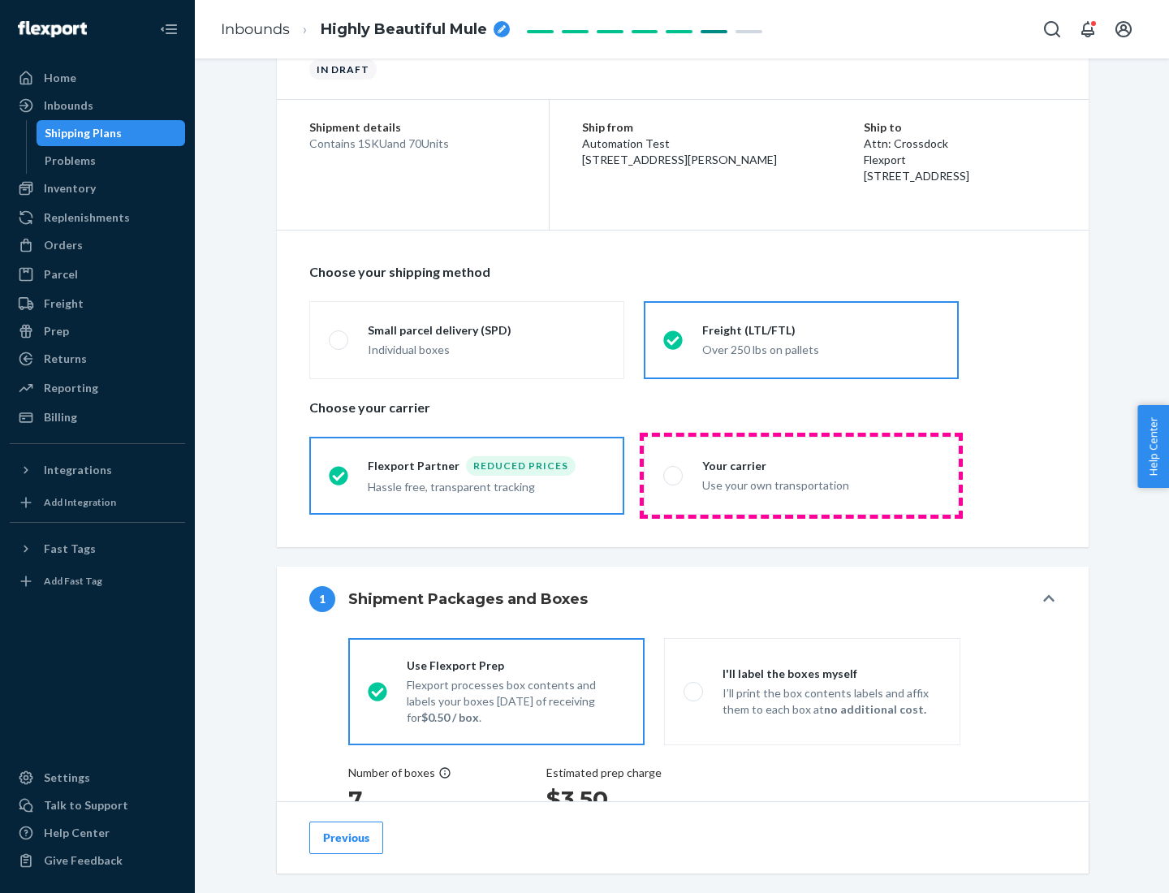
click at [801, 475] on div "Use your own transportation" at bounding box center [820, 483] width 237 height 19
click at [674, 475] on input "Your carrier Use your own transportation" at bounding box center [668, 475] width 11 height 11
radio input "true"
radio input "false"
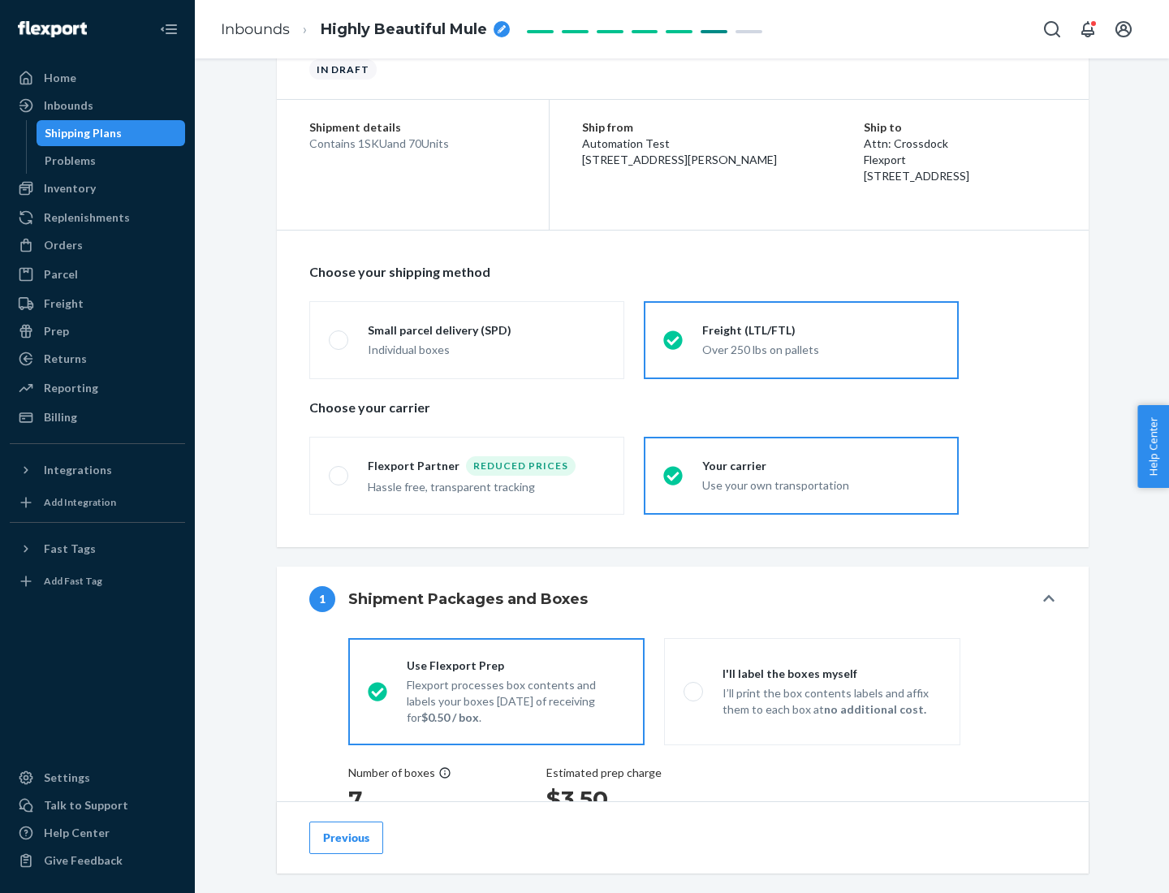
scroll to position [306, 0]
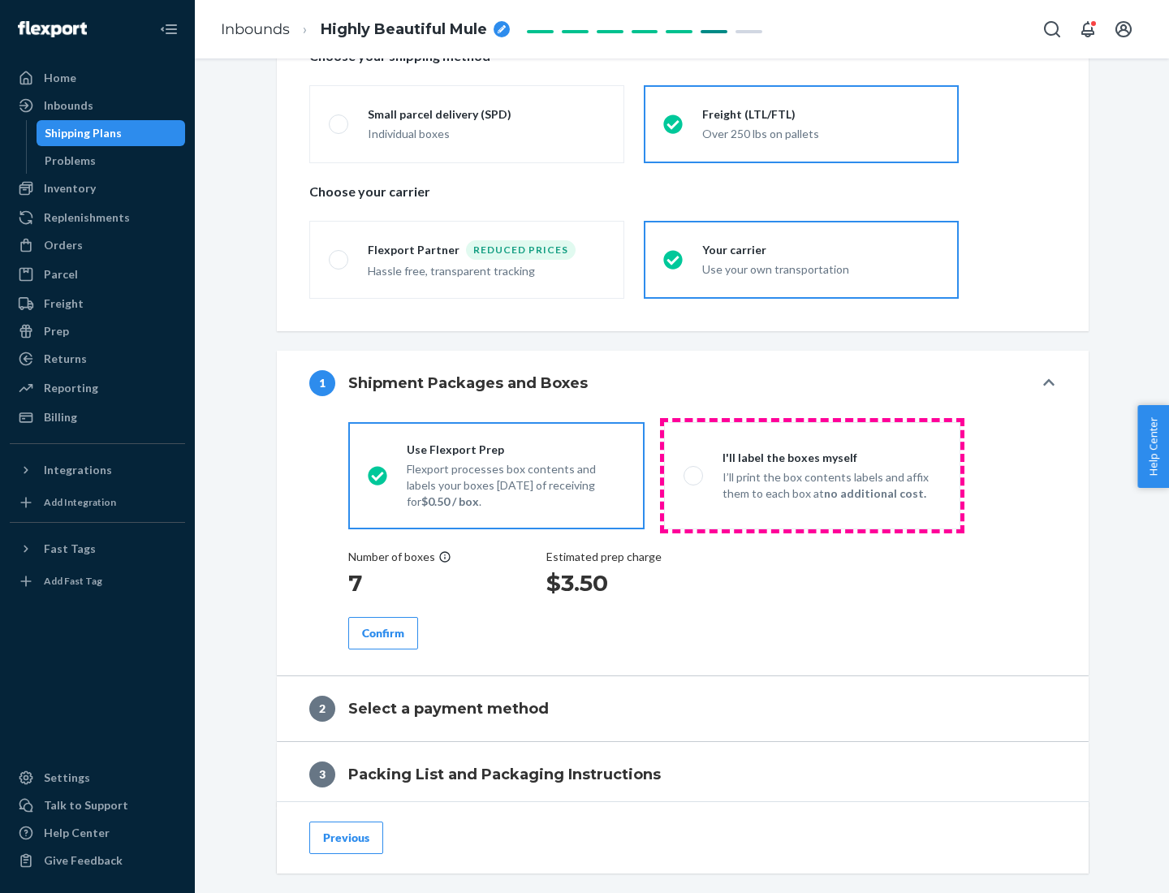
click at [812, 475] on p "I’ll print the box contents labels and affix them to each box at no additional …" at bounding box center [832, 485] width 218 height 32
click at [694, 475] on input "I'll label the boxes myself I’ll print the box contents labels and affix them t…" at bounding box center [689, 475] width 11 height 11
radio input "true"
radio input "false"
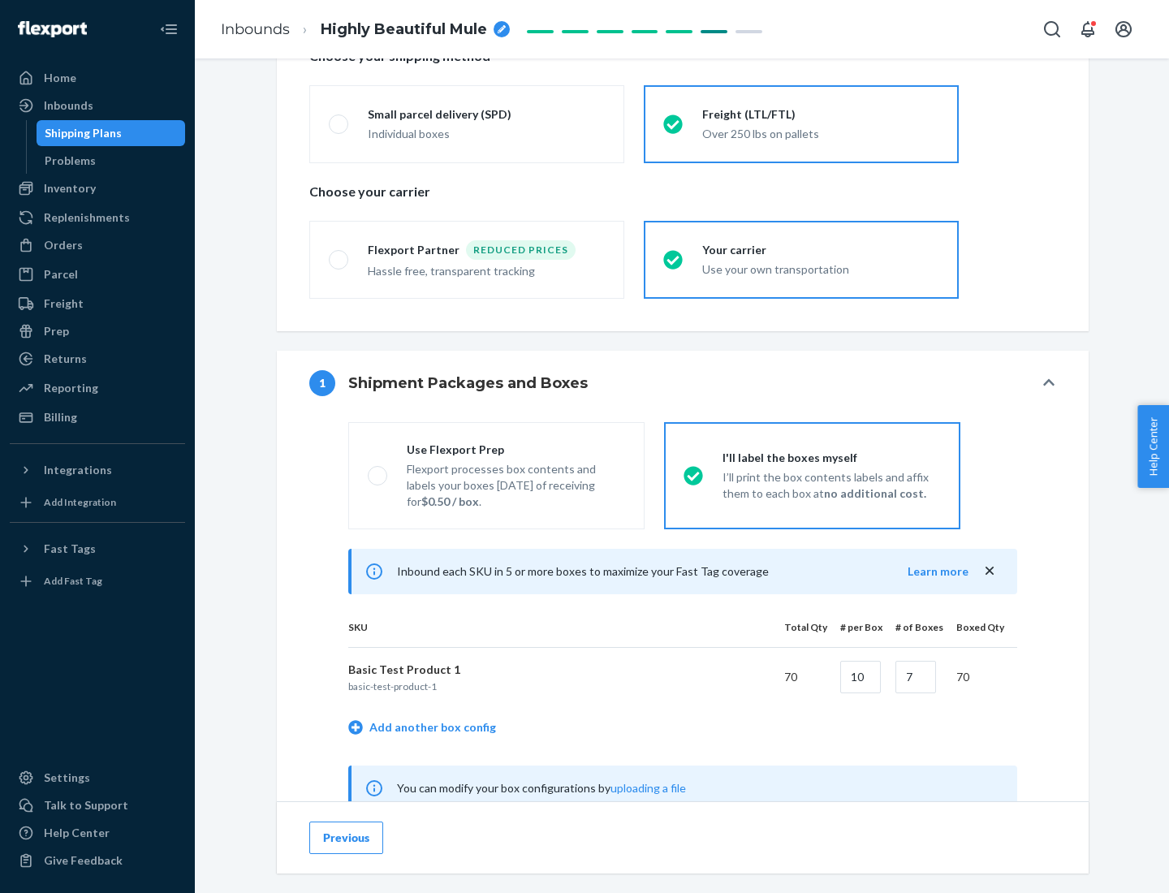
scroll to position [507, 0]
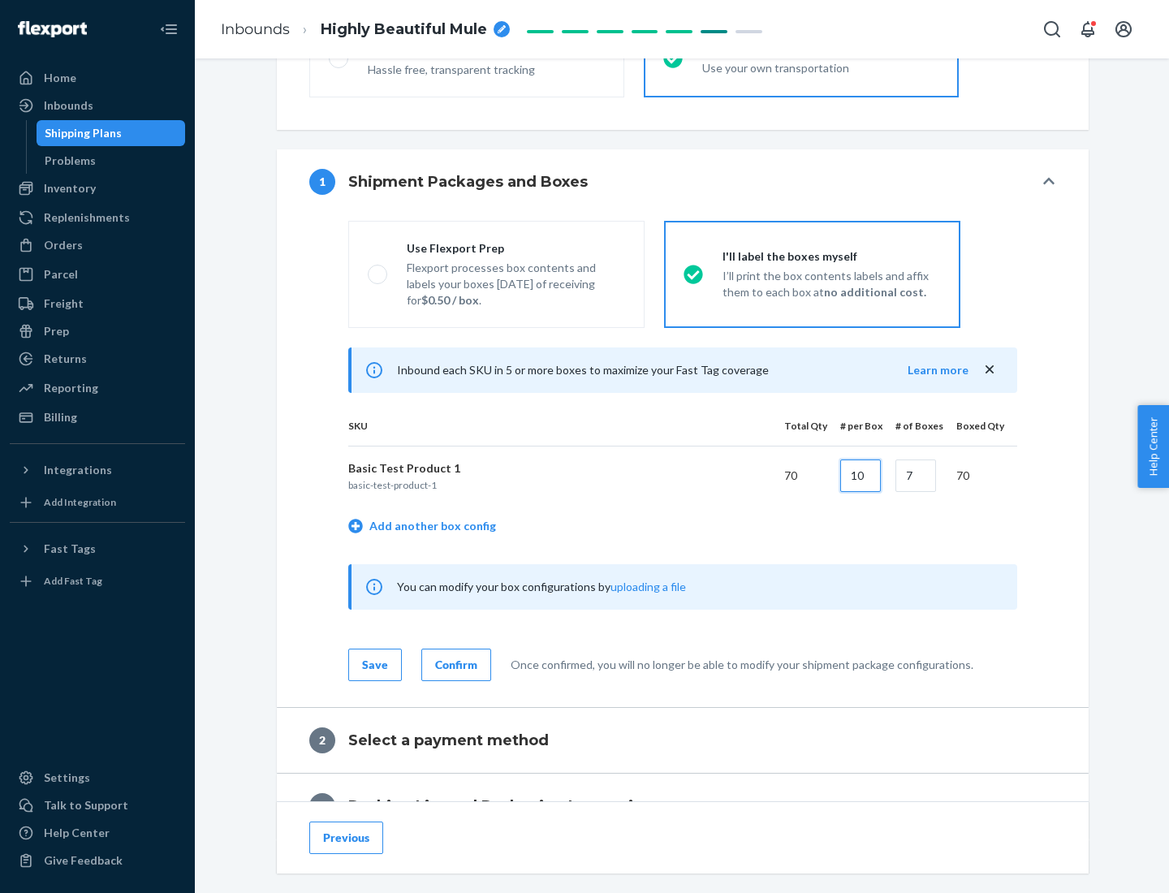
type input "10"
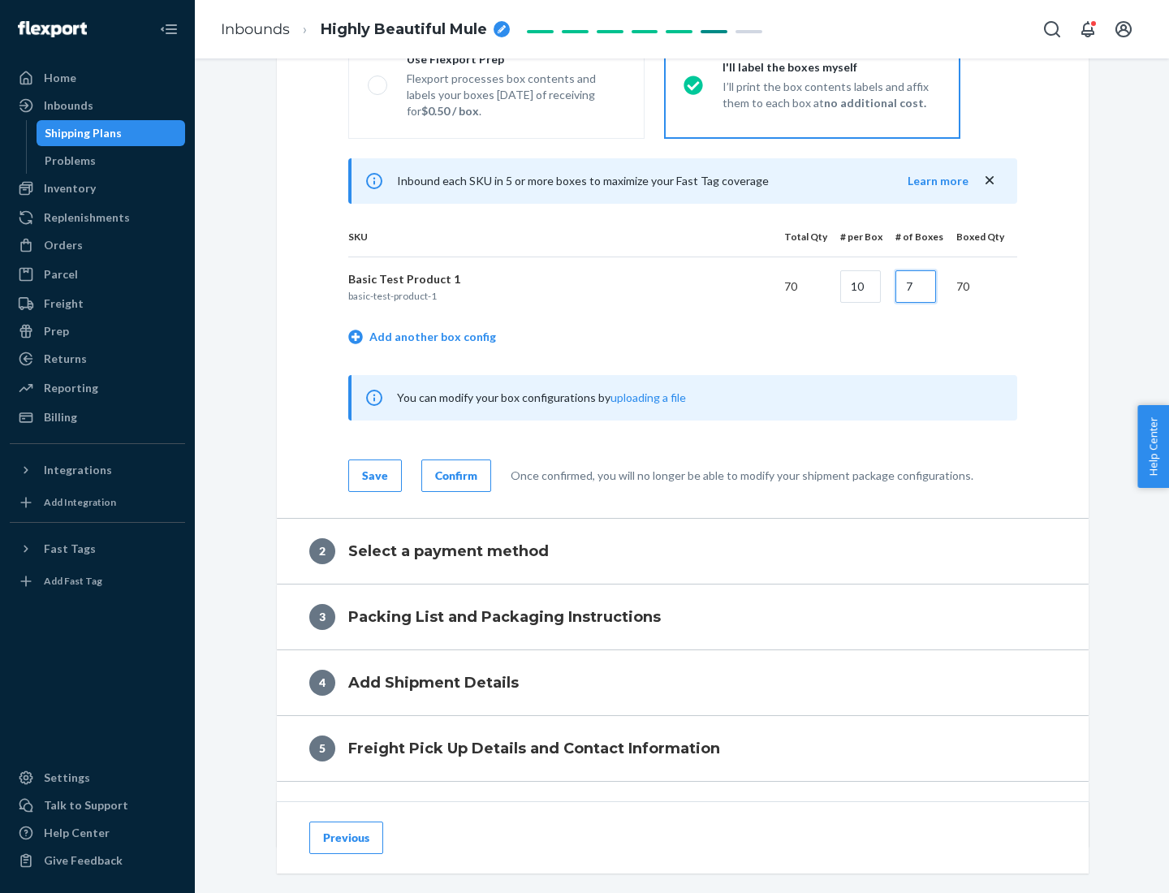
type input "7"
click at [454, 475] on div "Confirm" at bounding box center [456, 476] width 42 height 16
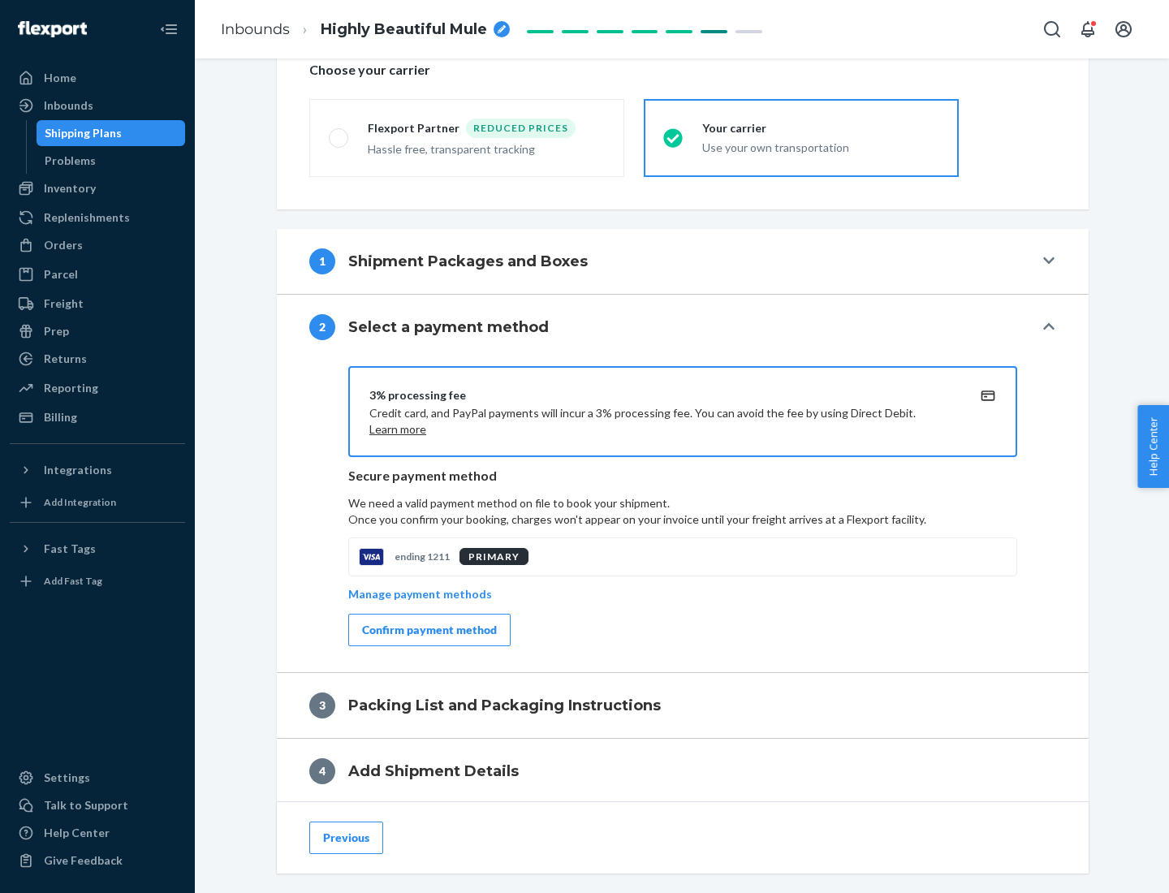
scroll to position [582, 0]
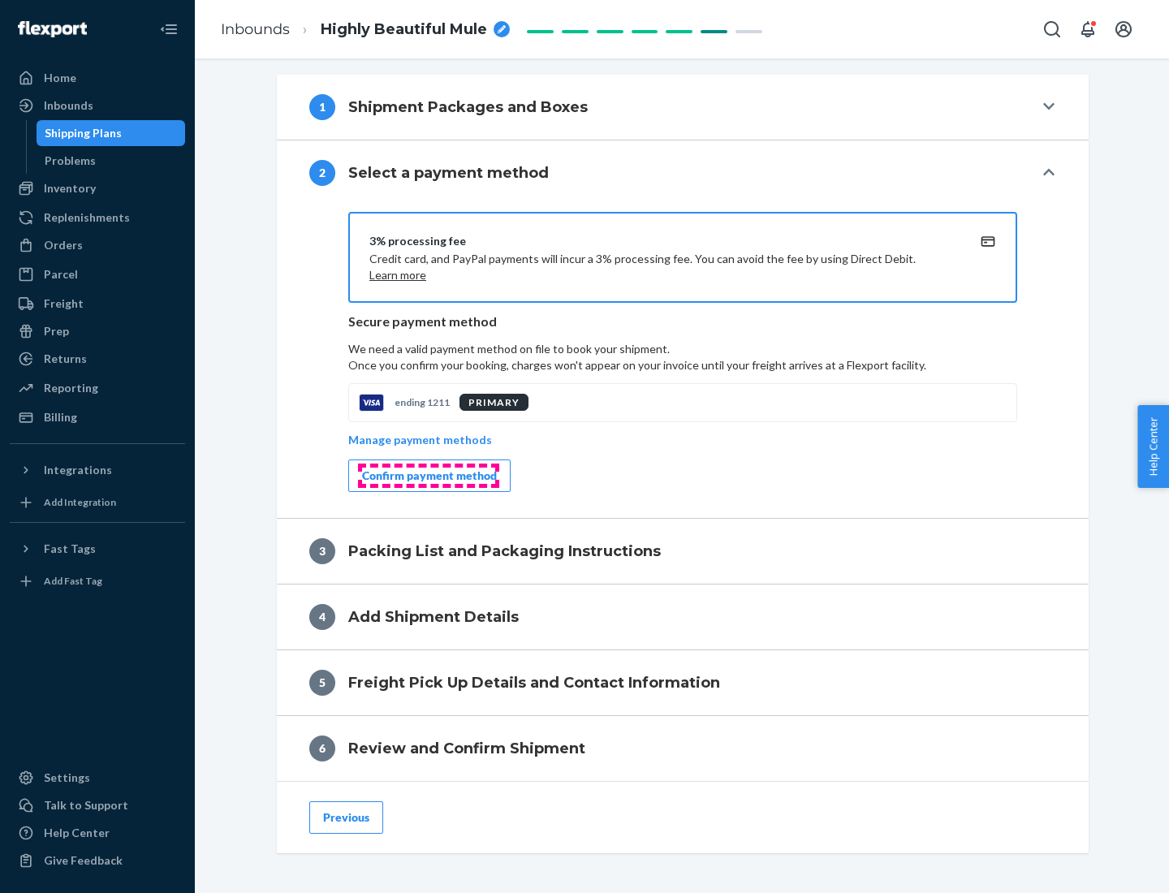
click at [428, 476] on div "Confirm payment method" at bounding box center [429, 476] width 135 height 16
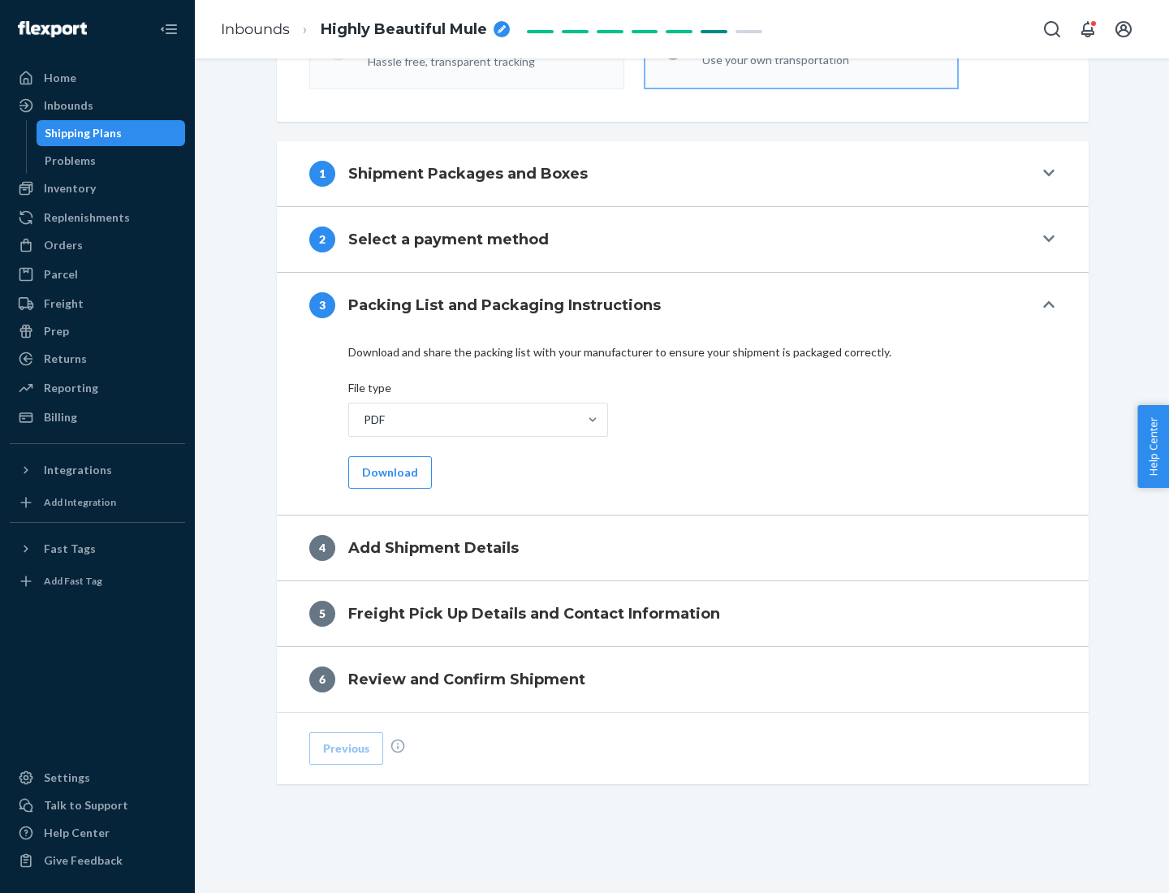
scroll to position [512, 0]
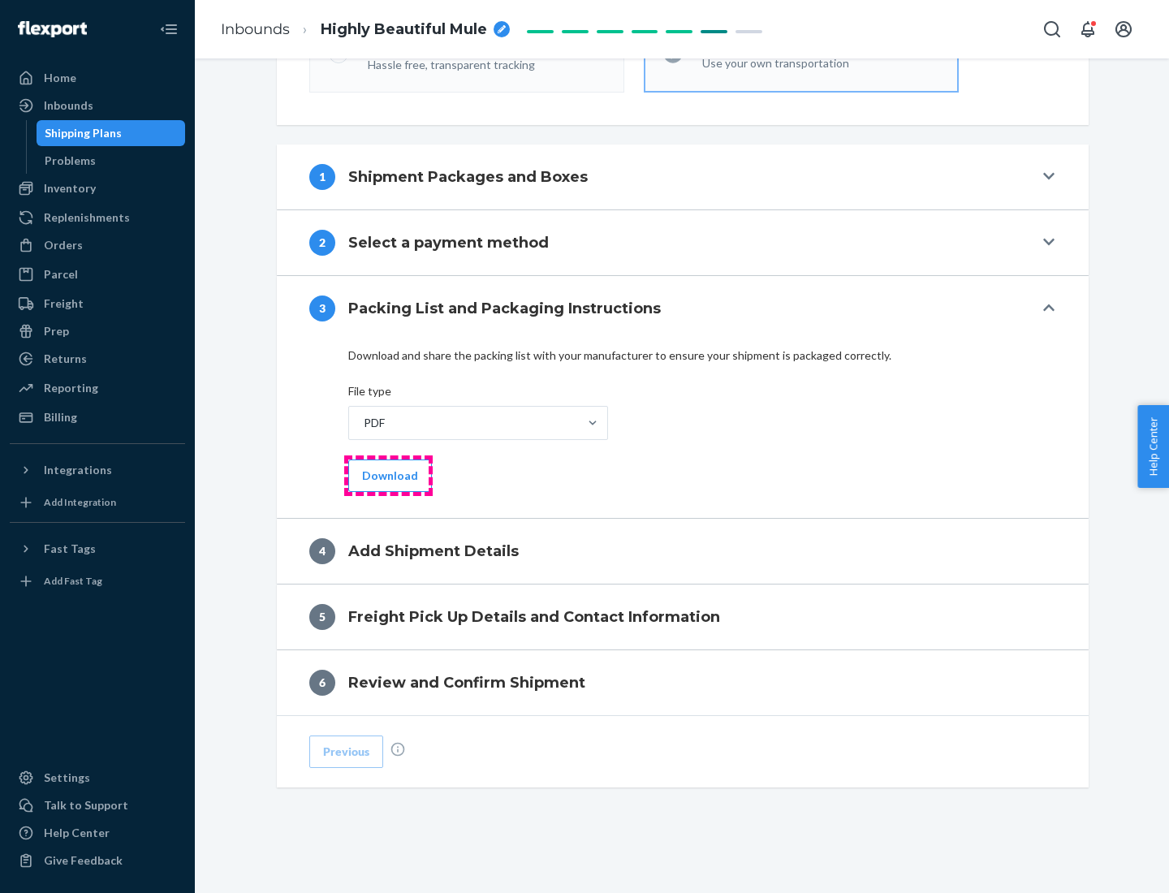
click at [388, 475] on button "Download" at bounding box center [390, 476] width 84 height 32
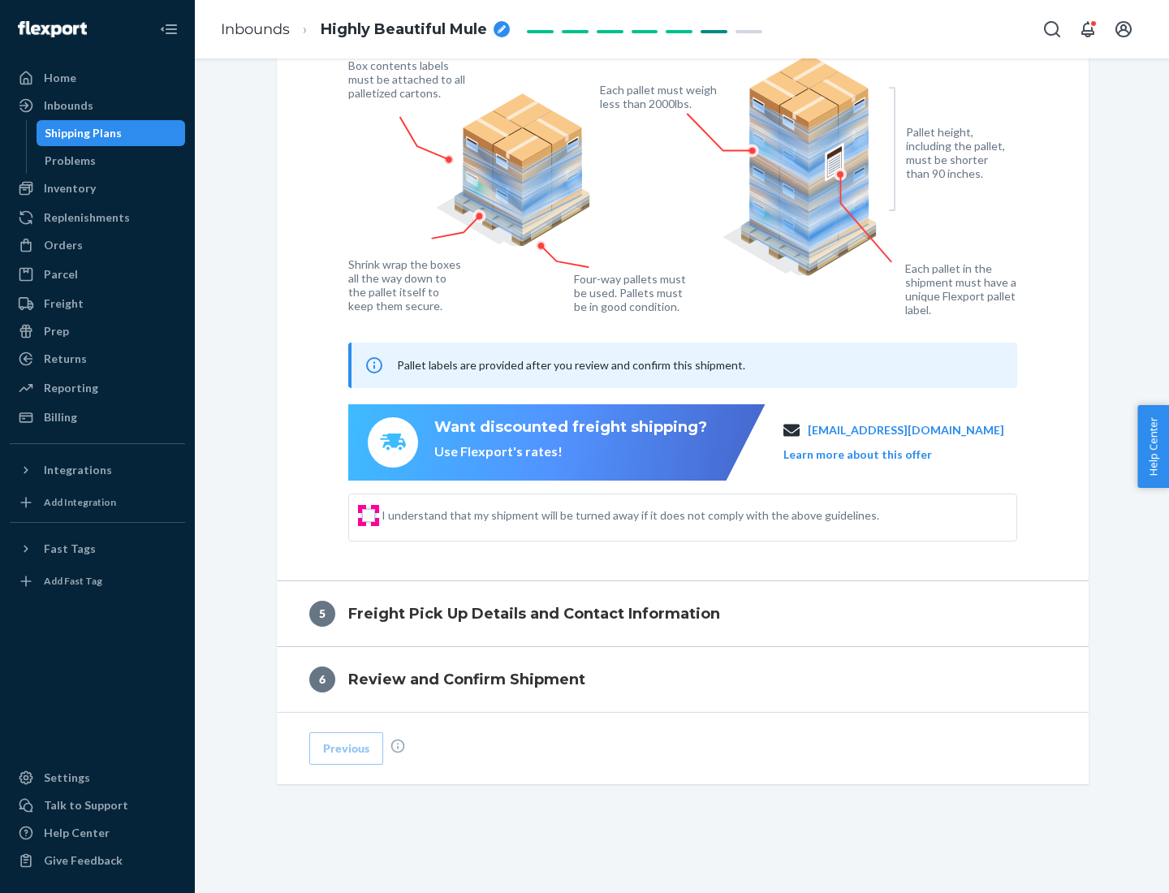
click at [369, 515] on input "I understand that my shipment will be turned away if it does not comply with th…" at bounding box center [368, 515] width 13 height 13
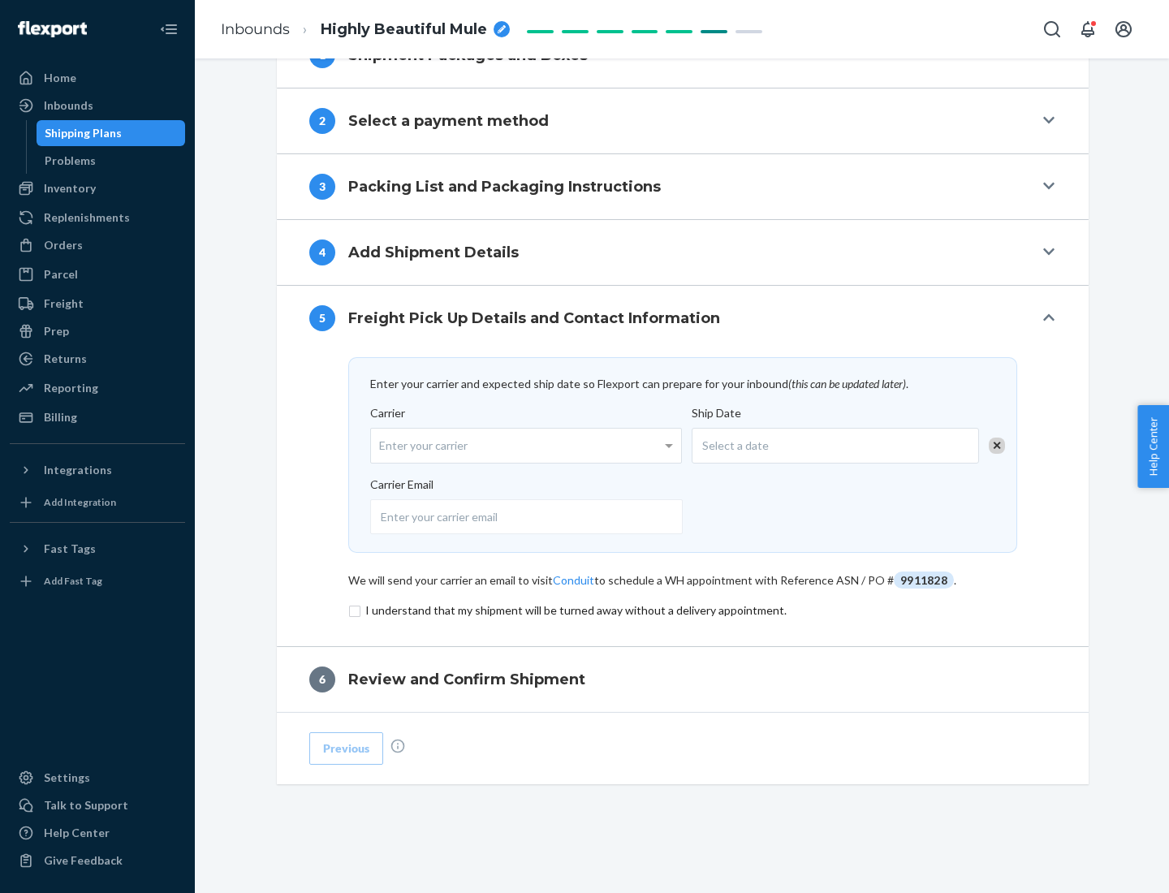
scroll to position [634, 0]
click at [683, 610] on input "checkbox" at bounding box center [682, 610] width 669 height 19
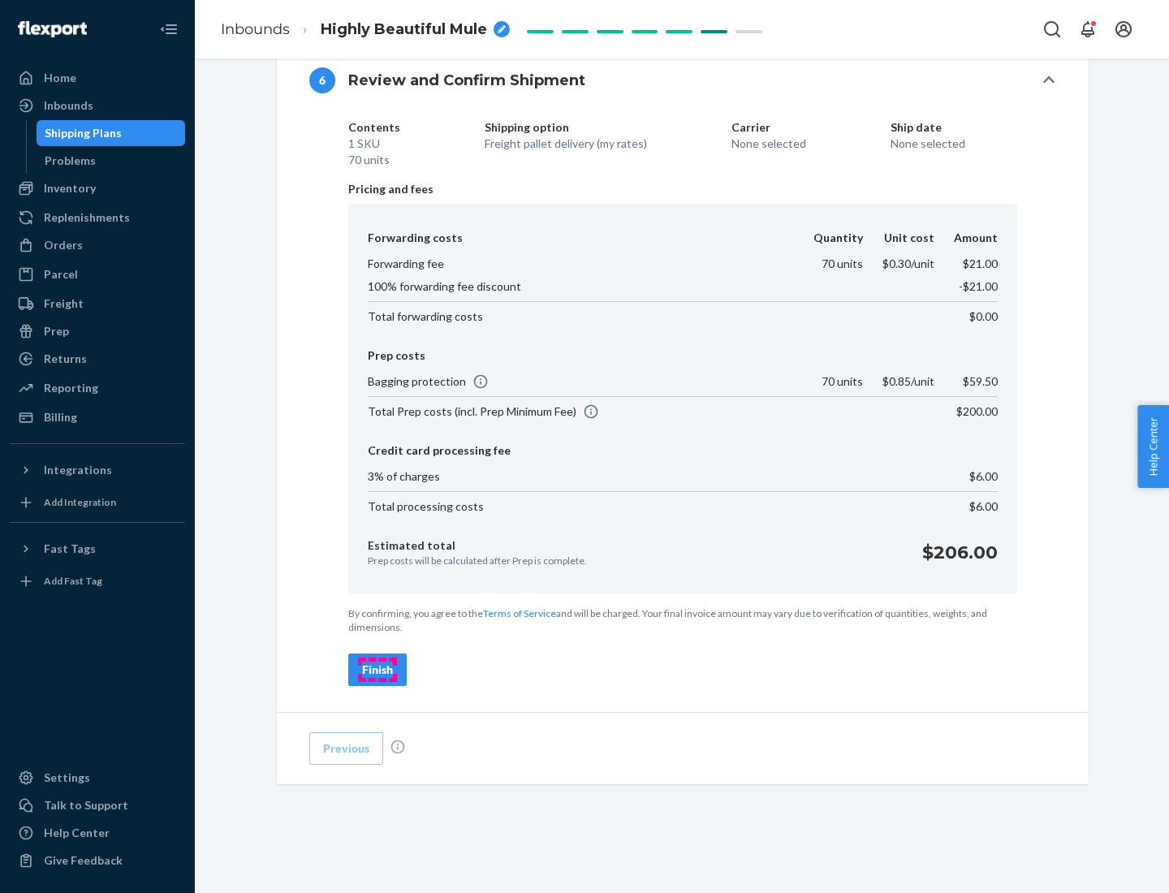
click at [378, 670] on div "Finish" at bounding box center [377, 670] width 31 height 16
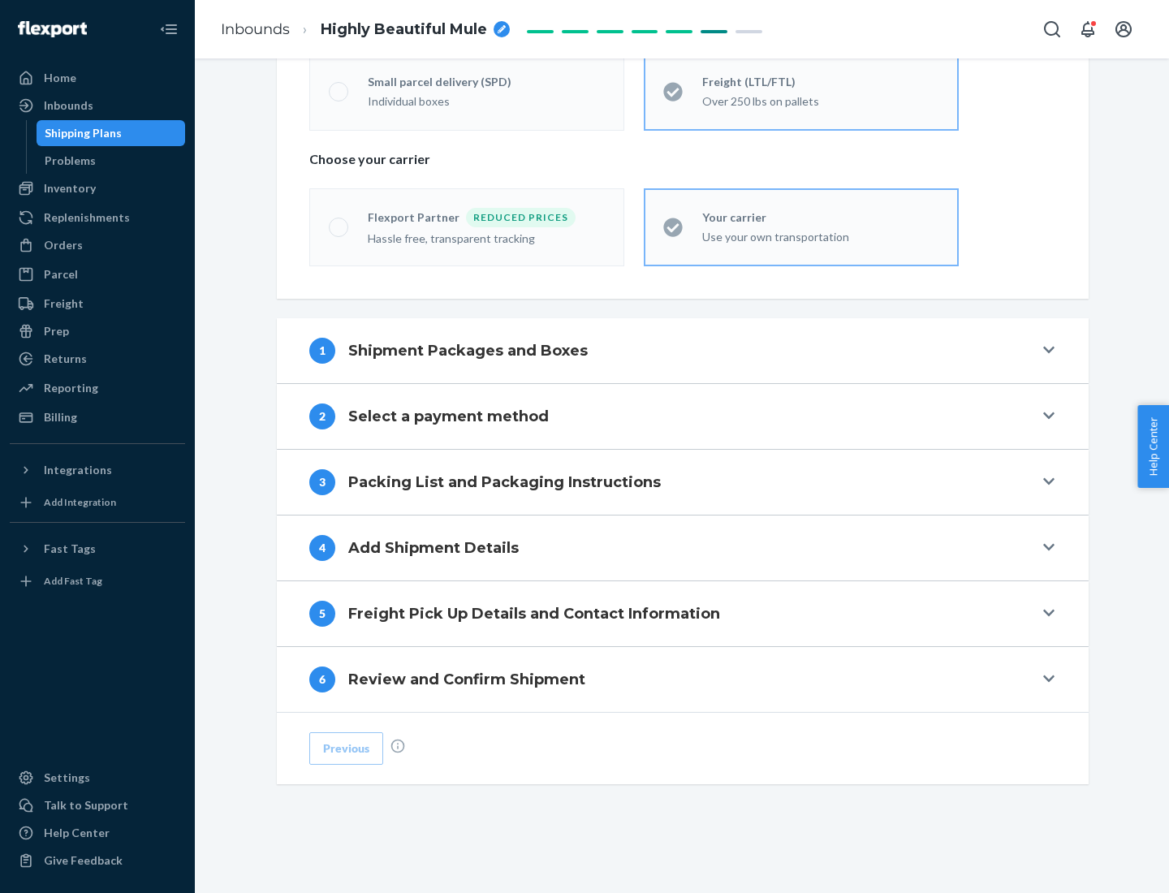
scroll to position [339, 0]
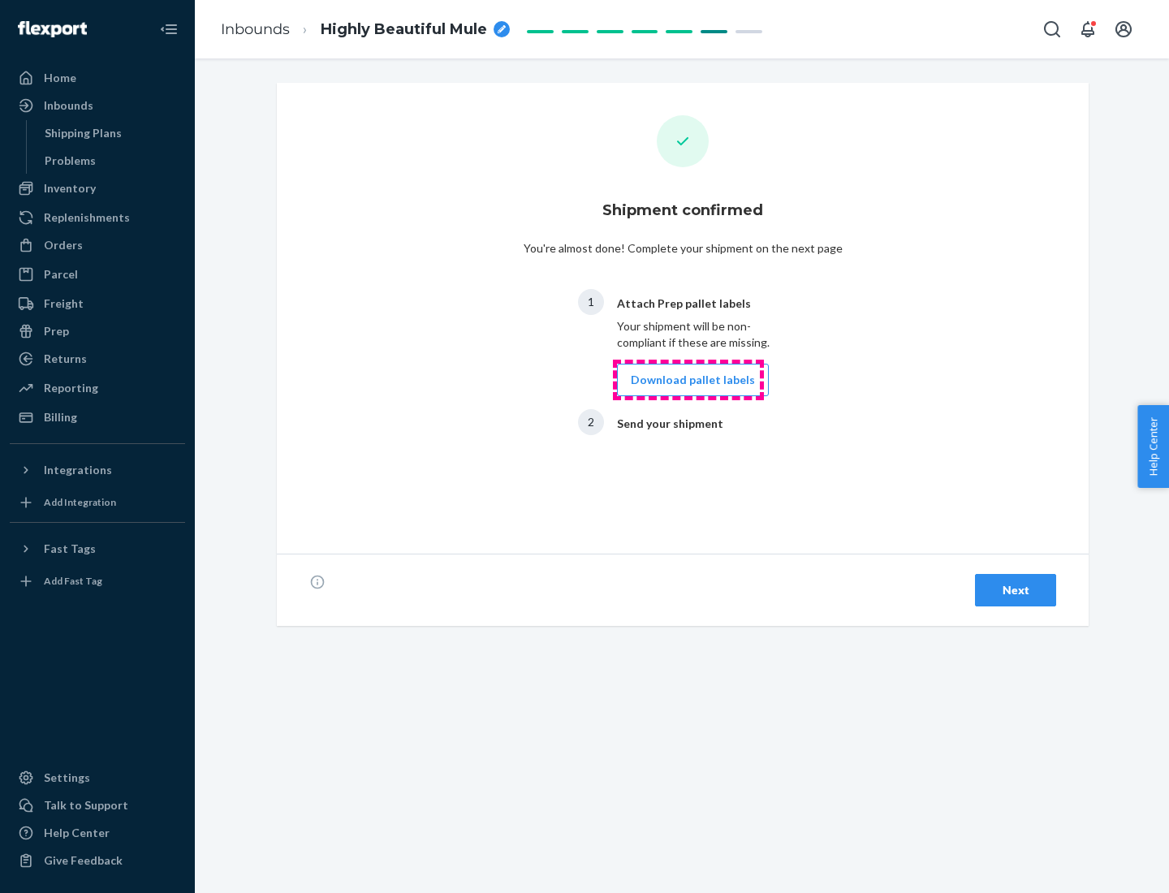
click at [689, 380] on button "Download pallet labels" at bounding box center [693, 380] width 152 height 32
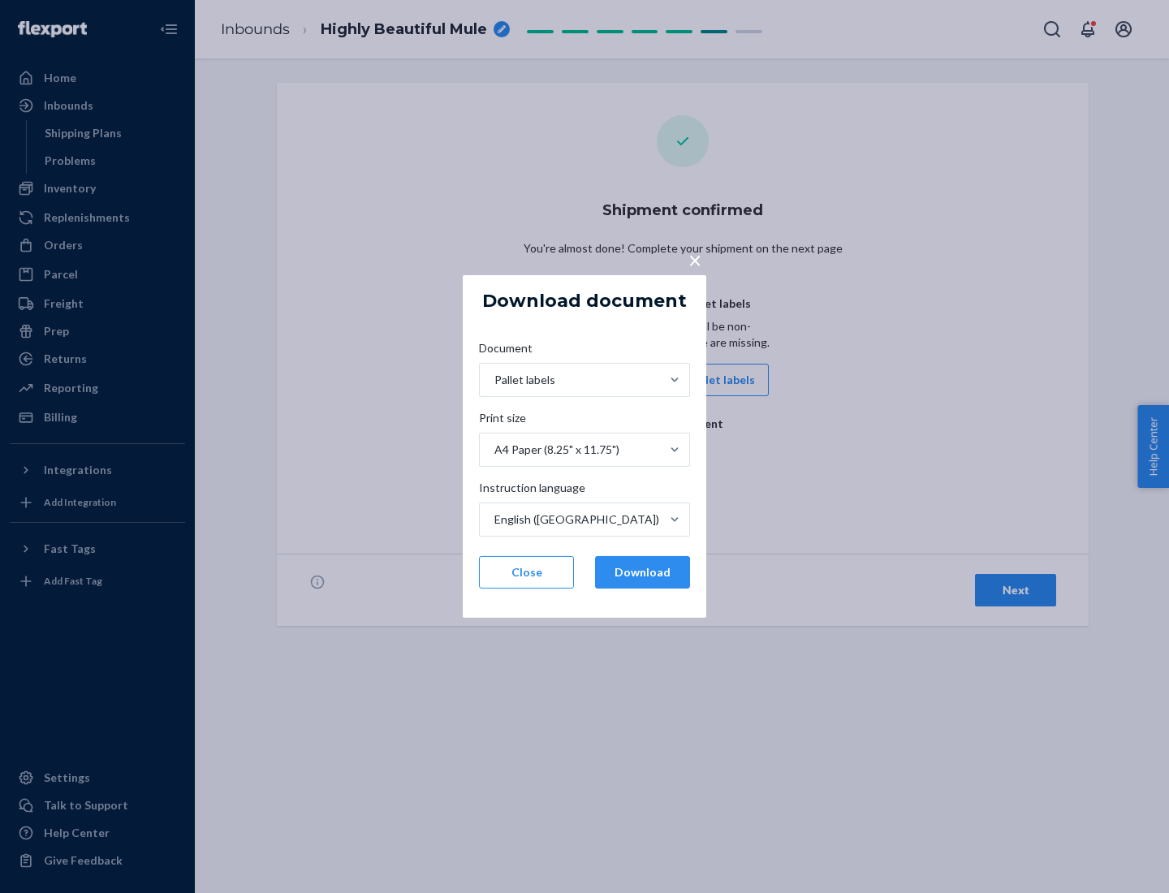
click at [642, 572] on button "Download" at bounding box center [642, 572] width 95 height 32
click at [694, 259] on span "×" at bounding box center [695, 260] width 13 height 28
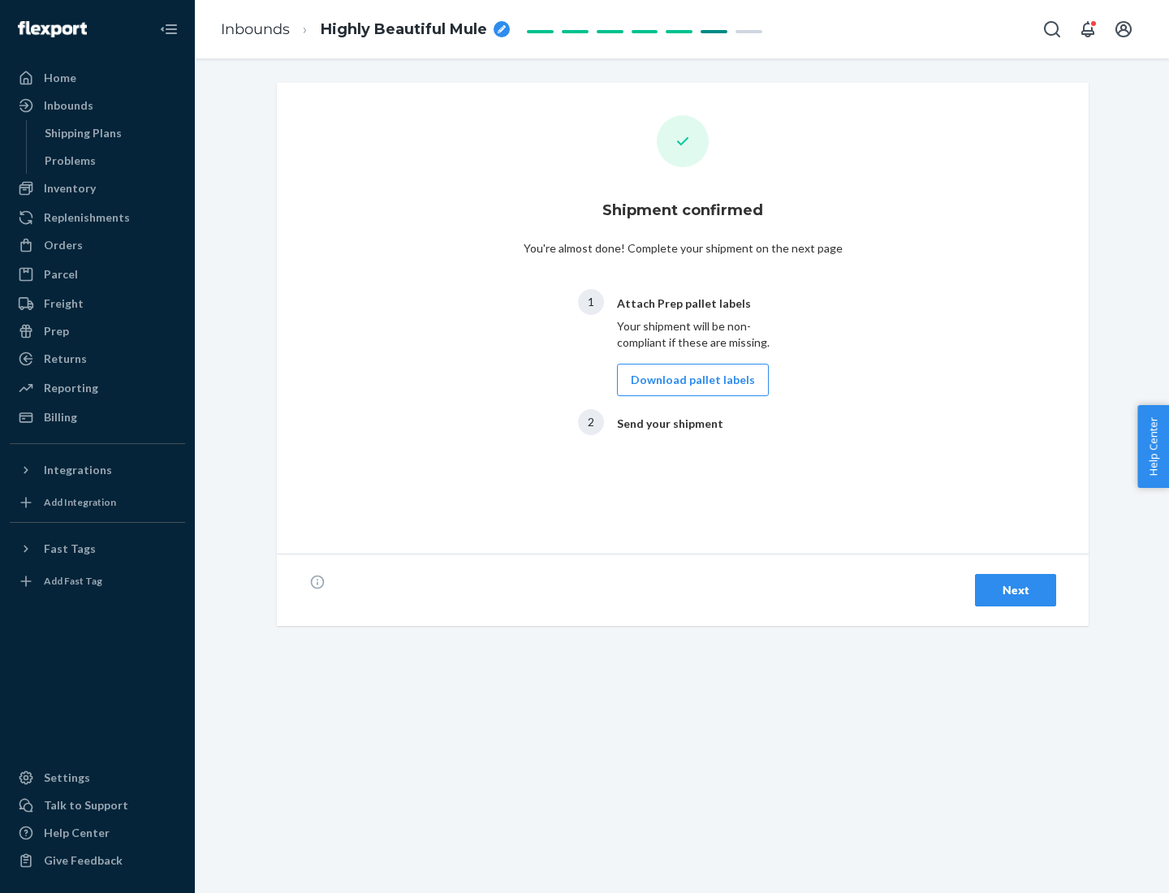
click at [1016, 590] on div "Next" at bounding box center [1016, 590] width 54 height 16
